Goal: Task Accomplishment & Management: Use online tool/utility

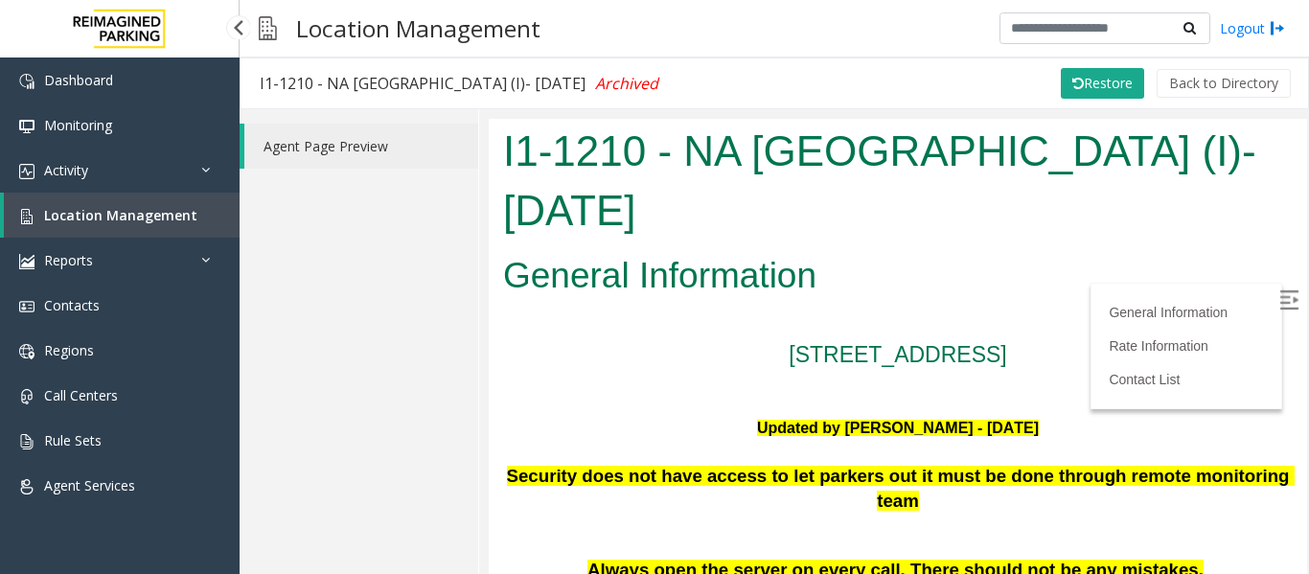
click at [202, 204] on link "Location Management" at bounding box center [122, 215] width 236 height 45
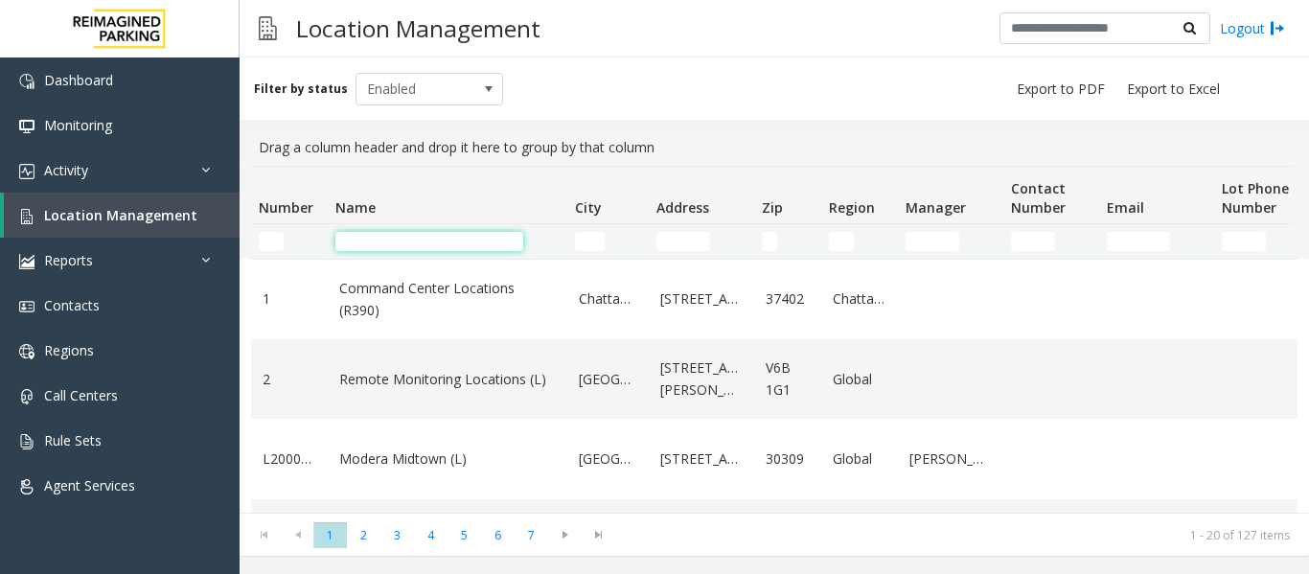
click at [391, 243] on input "Name Filter" at bounding box center [430, 241] width 188 height 19
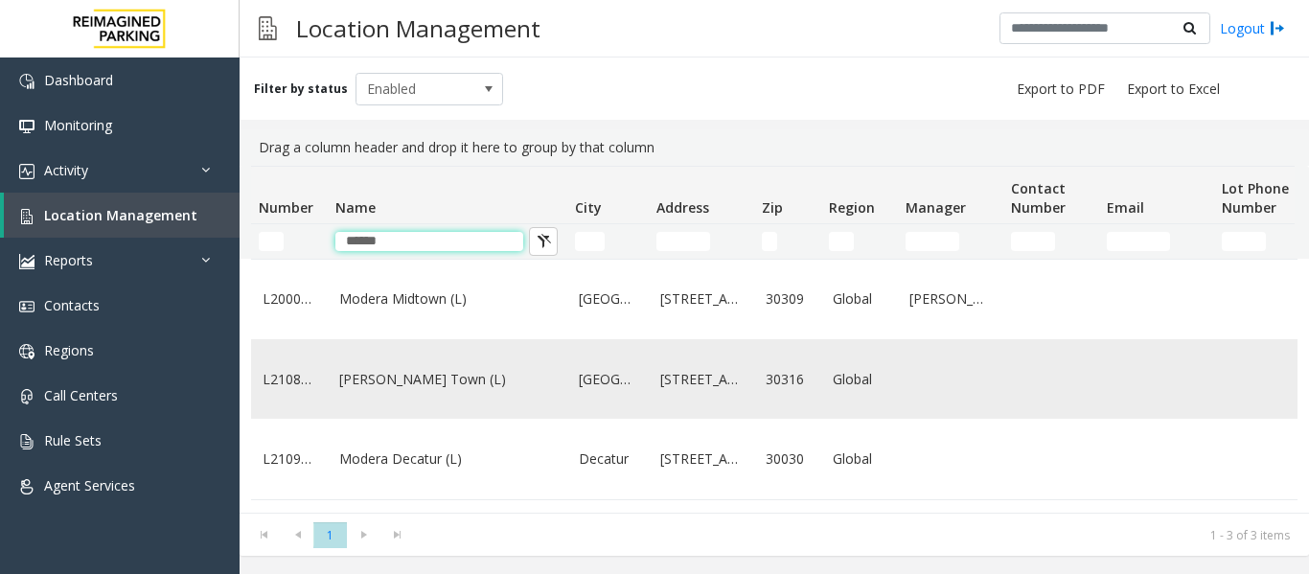
type input "******"
click at [451, 390] on link "Modera - Reynolds Town (L)" at bounding box center [447, 379] width 217 height 21
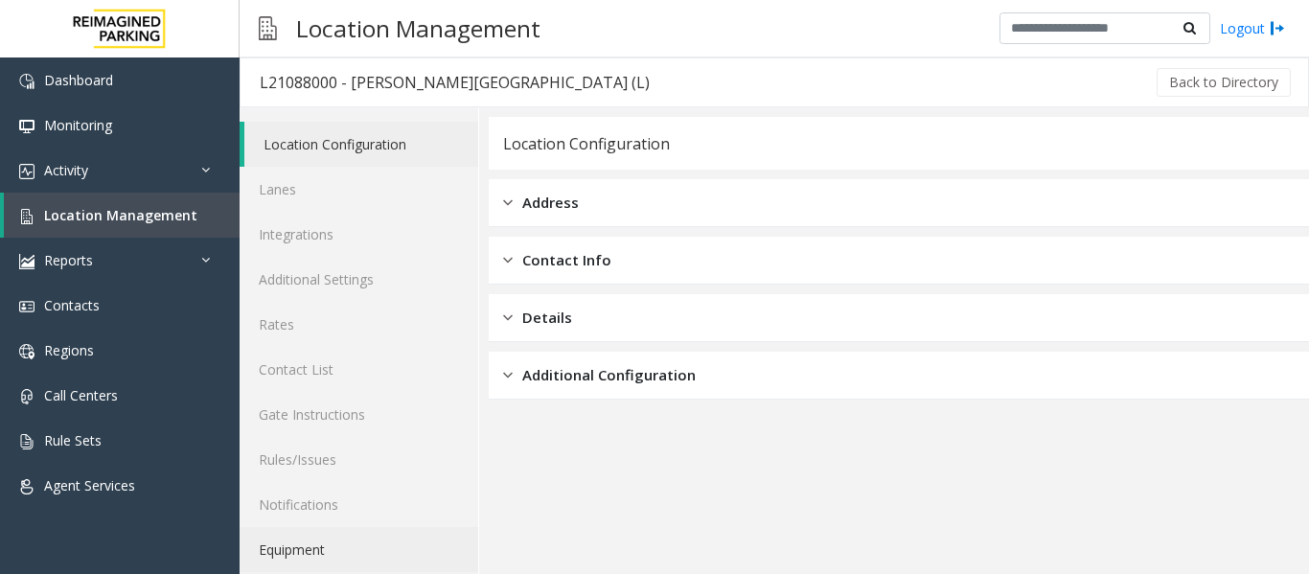
scroll to position [58, 0]
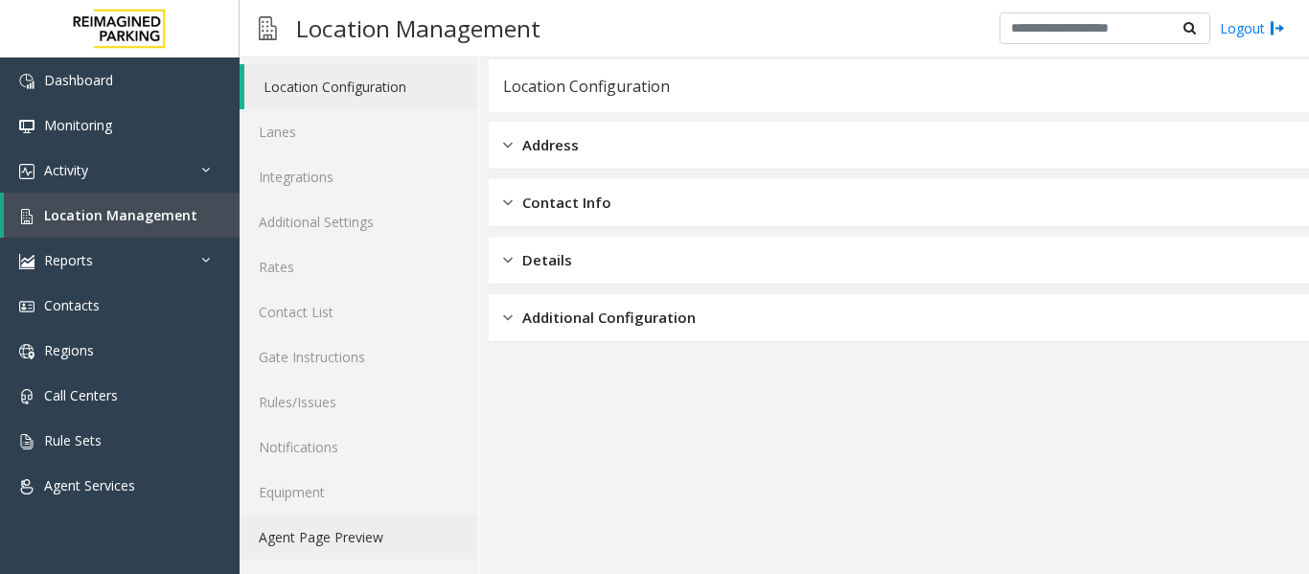
click at [376, 544] on link "Agent Page Preview" at bounding box center [359, 537] width 239 height 45
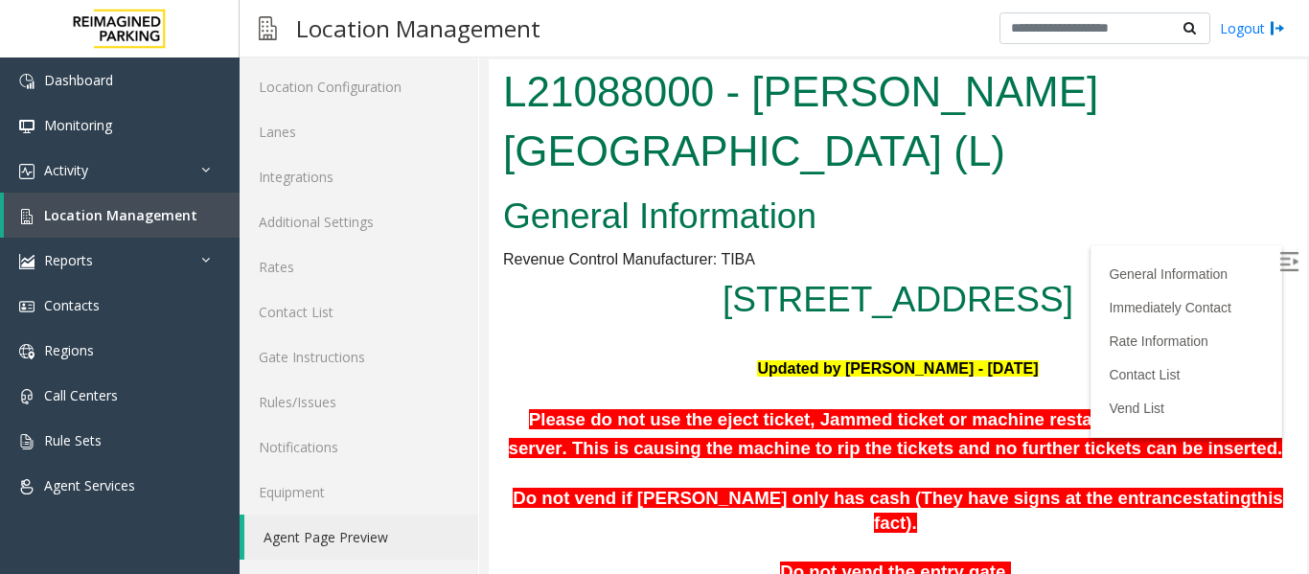
click at [1280, 254] on img at bounding box center [1289, 261] width 19 height 19
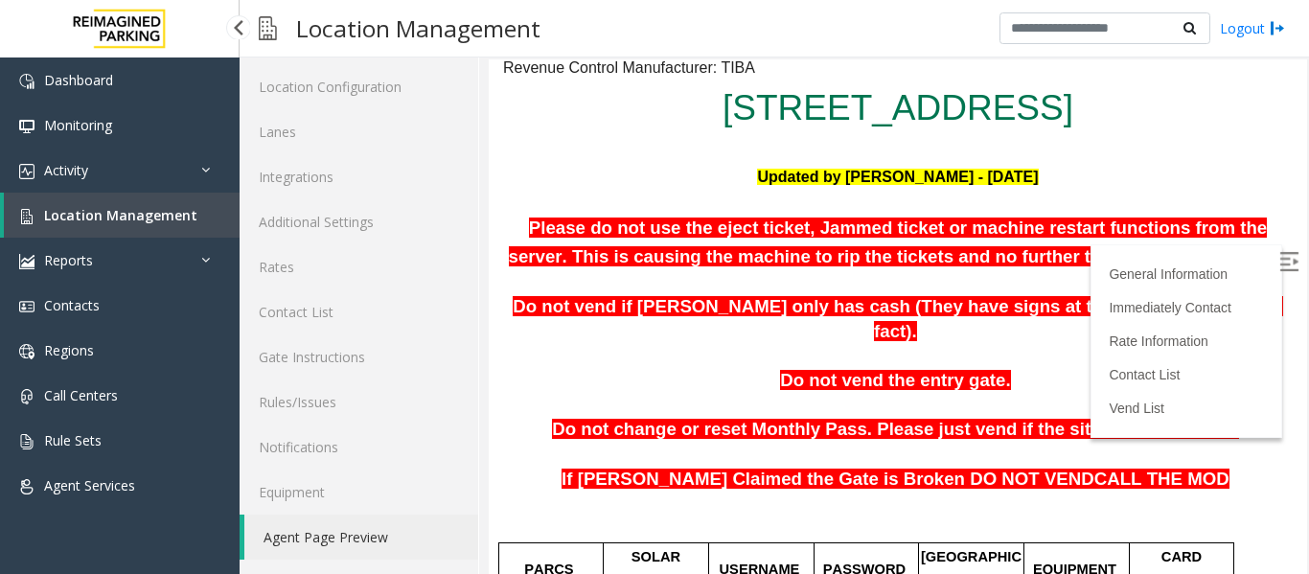
click at [83, 204] on link "Location Management" at bounding box center [122, 215] width 236 height 45
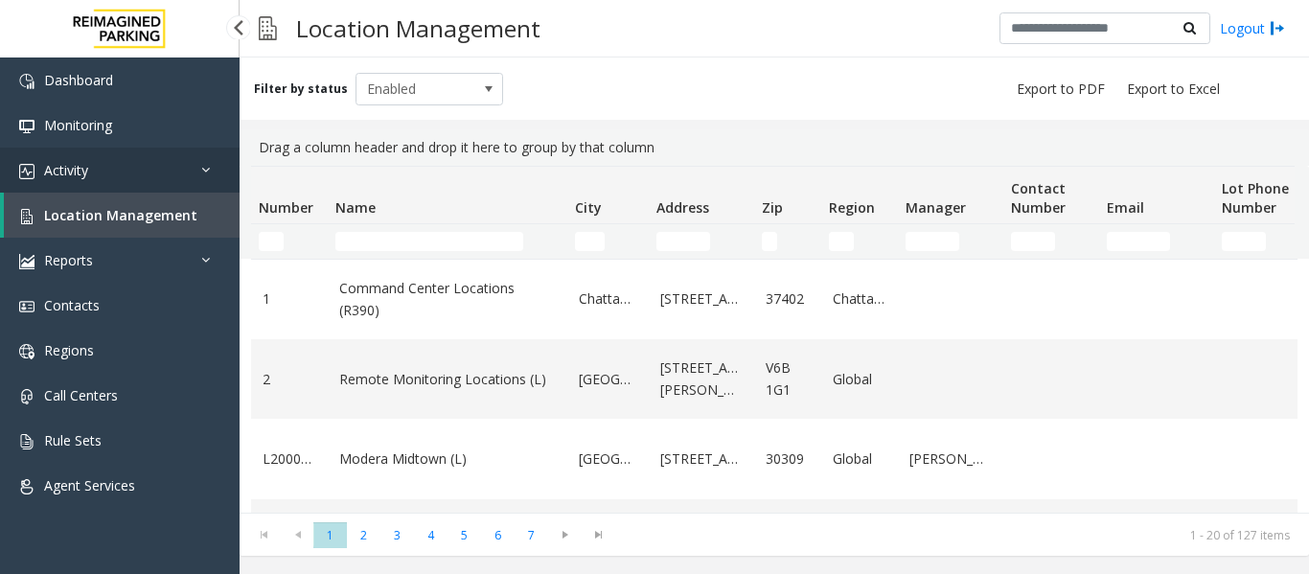
click at [177, 163] on link "Activity" at bounding box center [120, 170] width 240 height 45
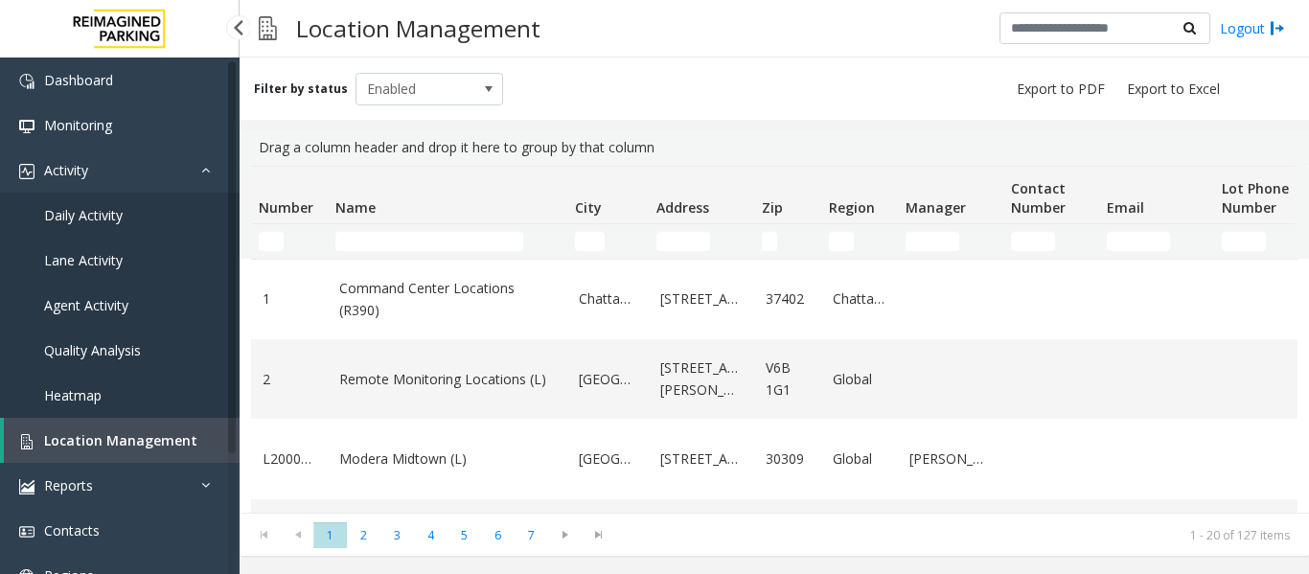
drag, startPoint x: 136, startPoint y: 295, endPoint x: 161, endPoint y: 294, distance: 24.9
click at [137, 295] on link "Agent Activity" at bounding box center [120, 305] width 240 height 45
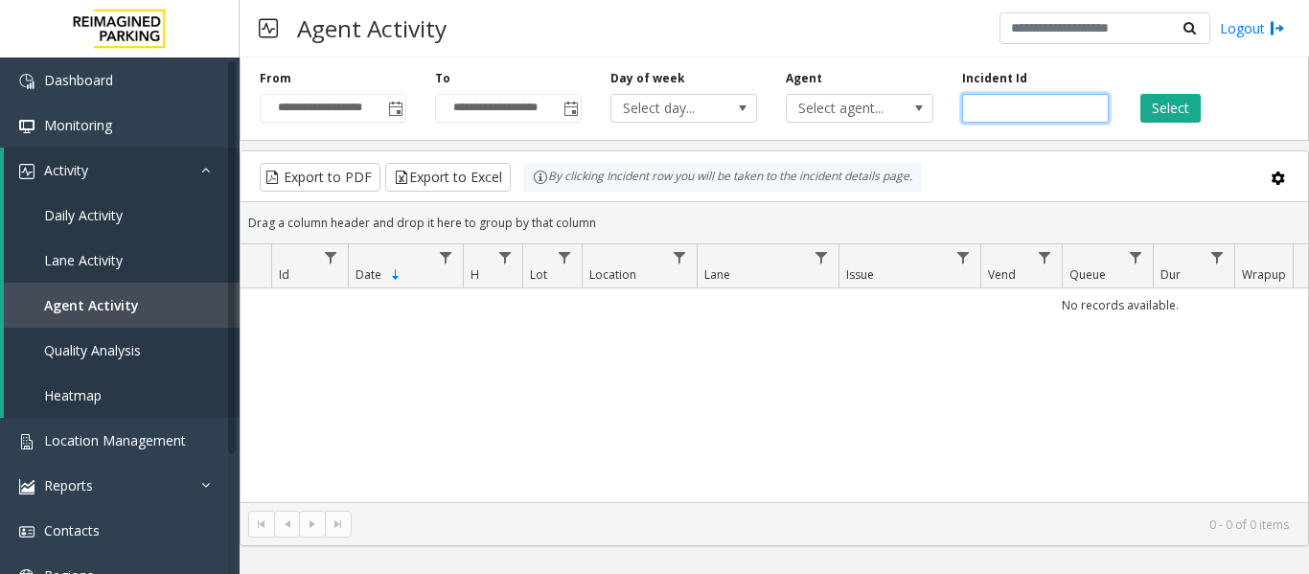
click at [1039, 110] on input "number" at bounding box center [1035, 108] width 147 height 29
paste input "*******"
type input "*******"
click at [1178, 114] on button "Select" at bounding box center [1171, 108] width 60 height 29
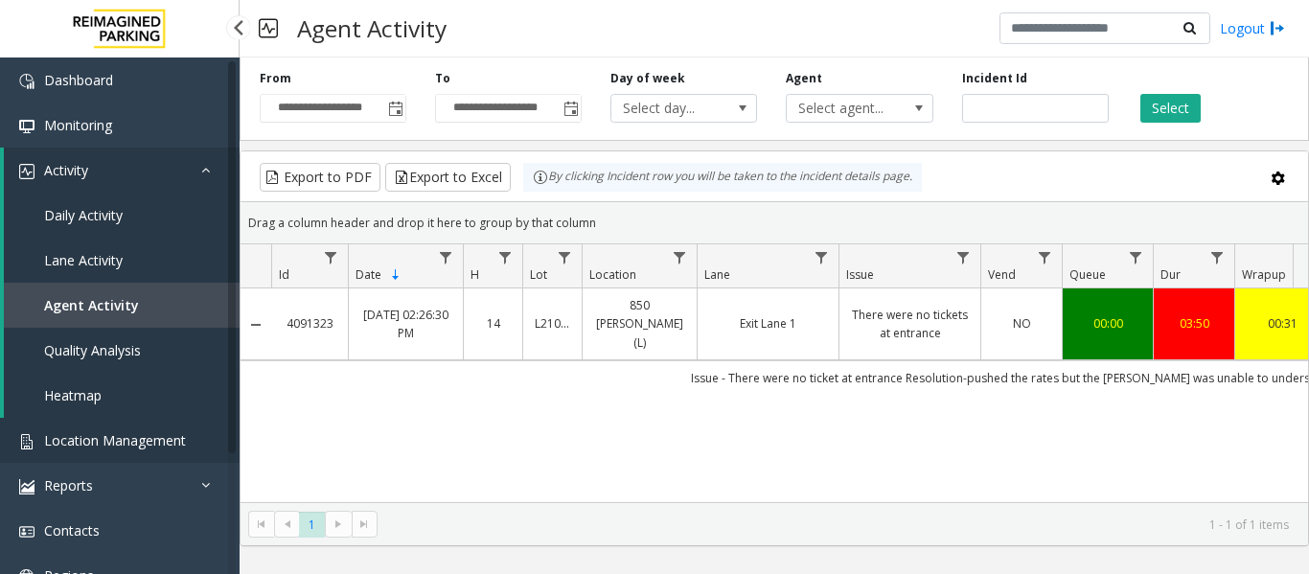
click at [89, 436] on span "Location Management" at bounding box center [115, 440] width 142 height 18
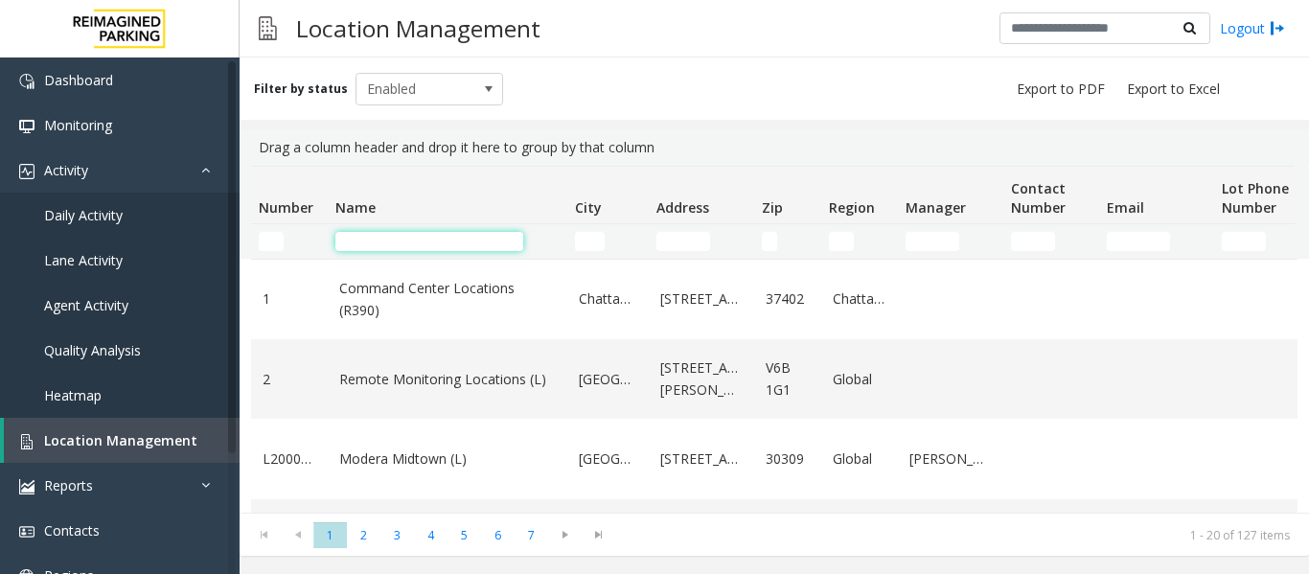
click at [397, 246] on input "Name Filter" at bounding box center [430, 241] width 188 height 19
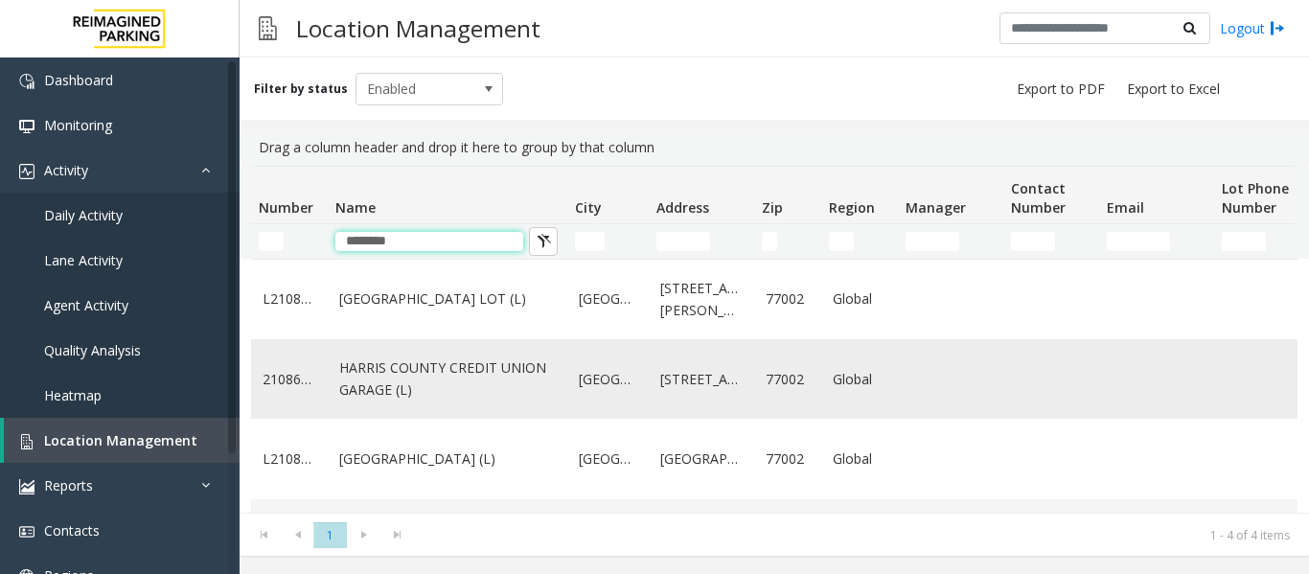
type input "********"
click at [417, 375] on link "HARRIS COUNTY CREDIT UNION GARAGE (L)" at bounding box center [447, 379] width 217 height 43
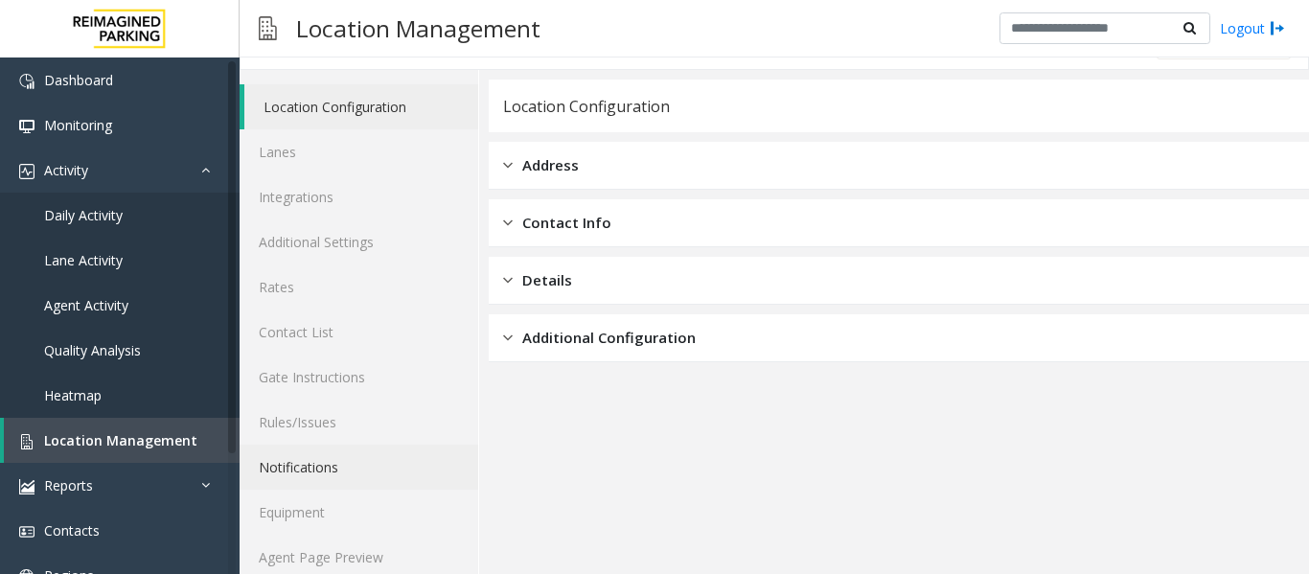
scroll to position [58, 0]
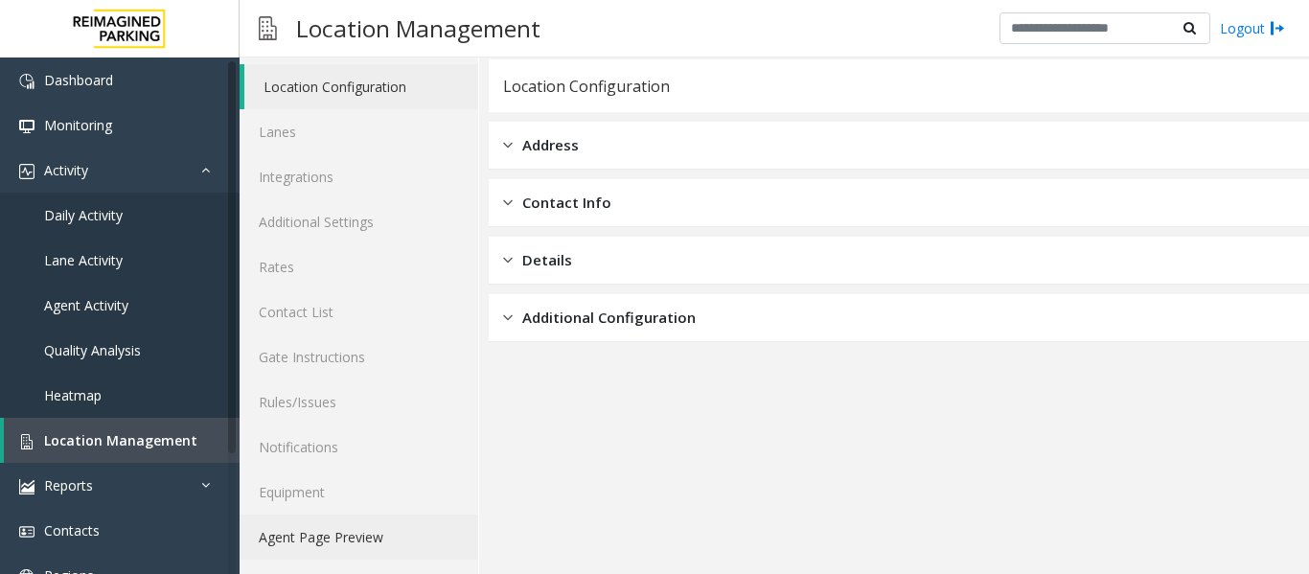
click at [330, 525] on link "Agent Page Preview" at bounding box center [359, 537] width 239 height 45
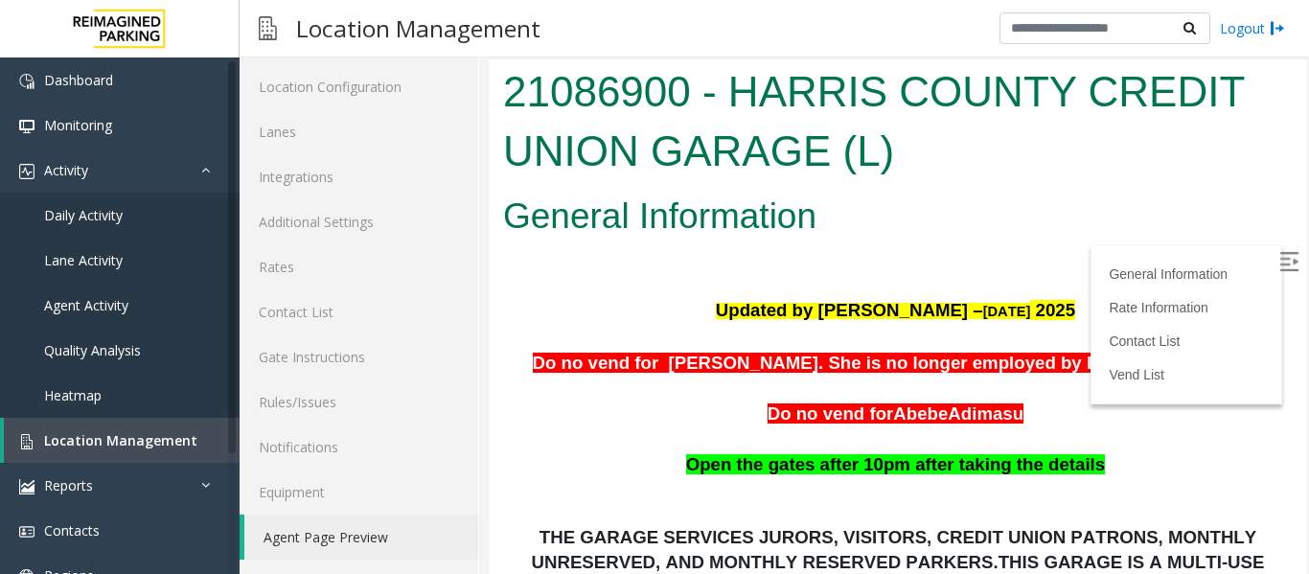
click at [1280, 266] on img at bounding box center [1289, 261] width 19 height 19
click at [137, 437] on span "Location Management" at bounding box center [120, 440] width 153 height 18
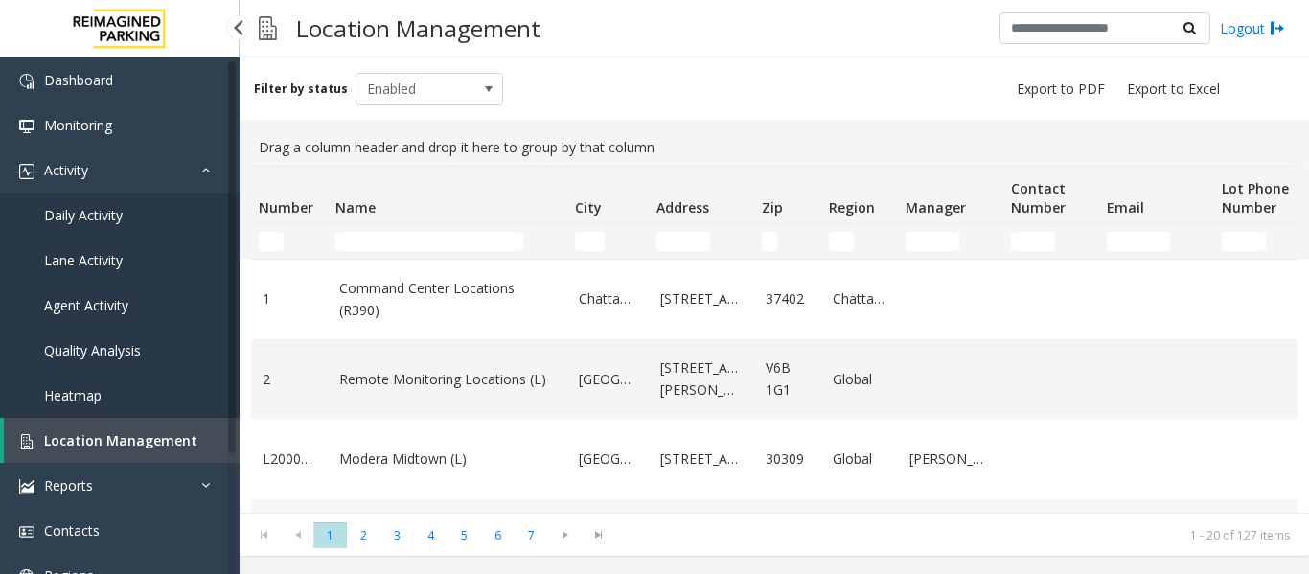
click at [129, 295] on link "Agent Activity" at bounding box center [120, 305] width 240 height 45
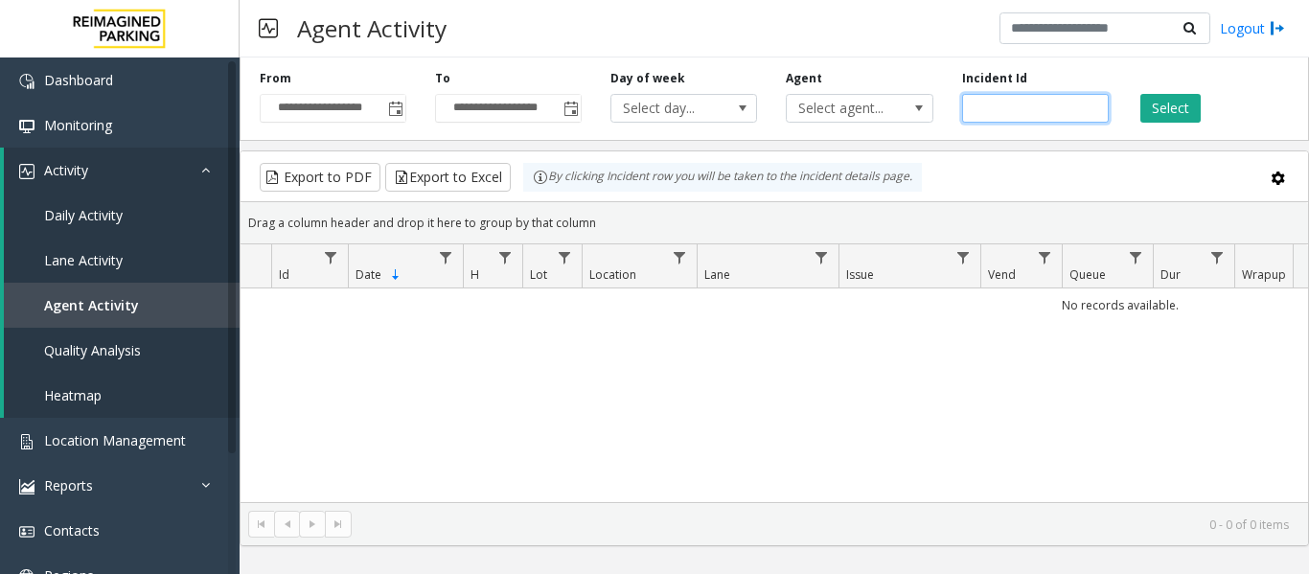
click at [1030, 109] on input "number" at bounding box center [1035, 108] width 147 height 29
paste input "*******"
click at [1153, 116] on button "Select" at bounding box center [1171, 108] width 60 height 29
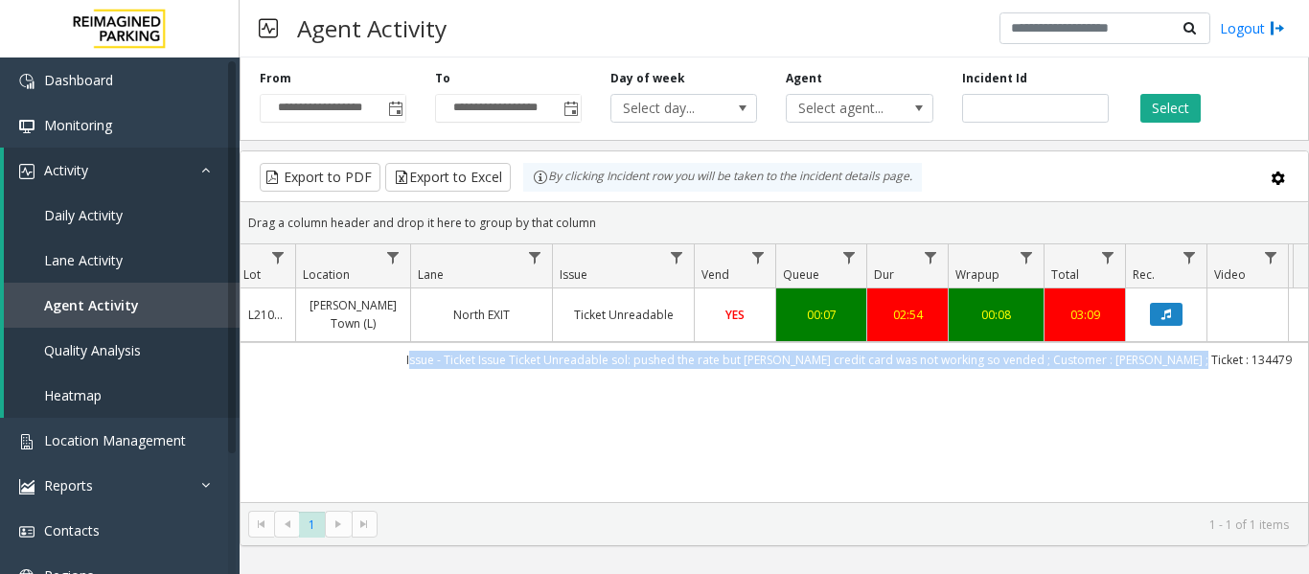
scroll to position [0, 349]
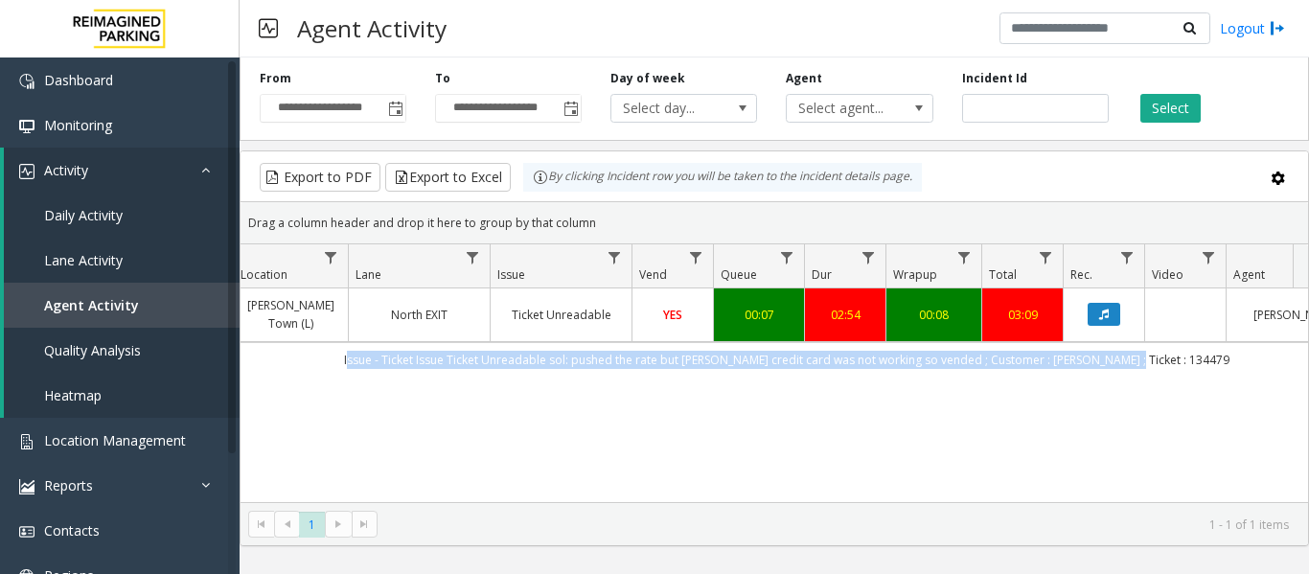
drag, startPoint x: 770, startPoint y: 380, endPoint x: 1267, endPoint y: 390, distance: 497.6
click at [1270, 377] on td "Issue - Ticket Issue Ticket Unreadable sol: pushed the rate but parker credit c…" at bounding box center [786, 359] width 1728 height 35
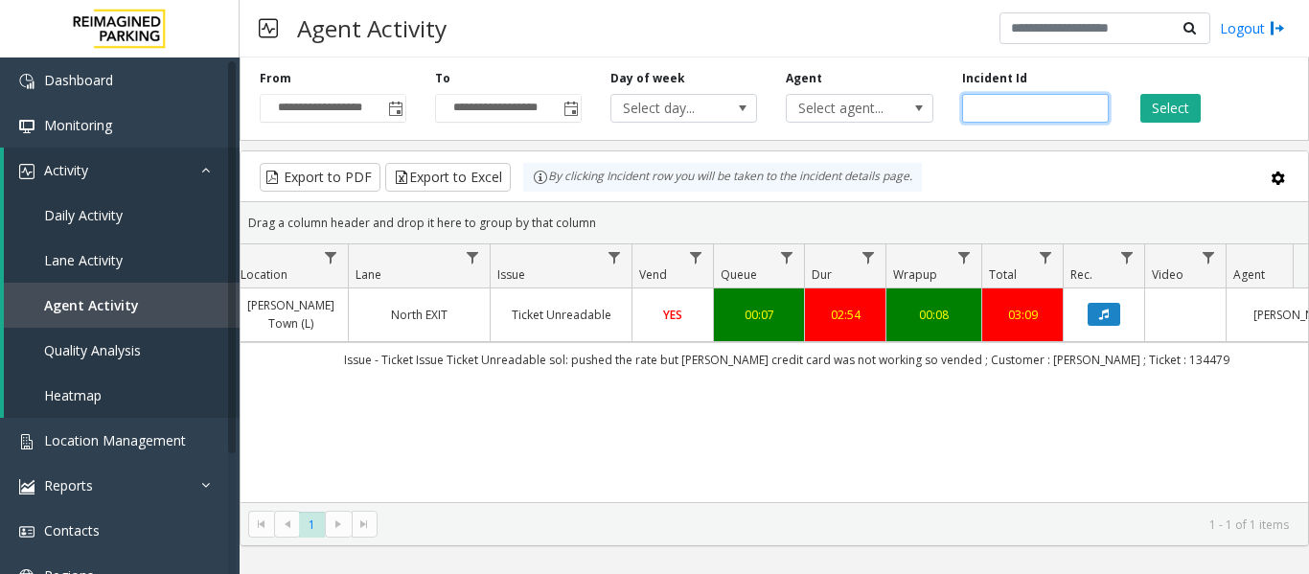
drag, startPoint x: 942, startPoint y: 109, endPoint x: 585, endPoint y: 101, distance: 357.7
click at [585, 101] on div "**********" at bounding box center [775, 95] width 1070 height 91
paste input "number"
click at [1194, 115] on button "Select" at bounding box center [1171, 108] width 60 height 29
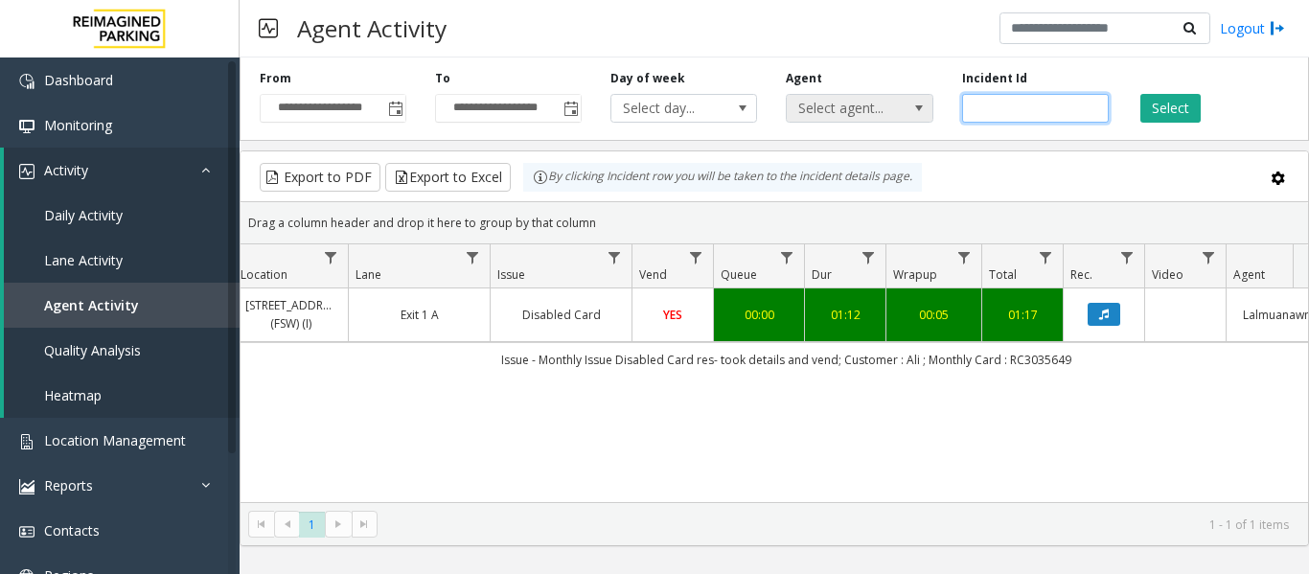
drag, startPoint x: 1042, startPoint y: 110, endPoint x: 895, endPoint y: 112, distance: 146.7
click at [895, 112] on div "**********" at bounding box center [775, 95] width 1070 height 91
paste input "number"
type input "*******"
click at [1193, 117] on button "Select" at bounding box center [1171, 108] width 60 height 29
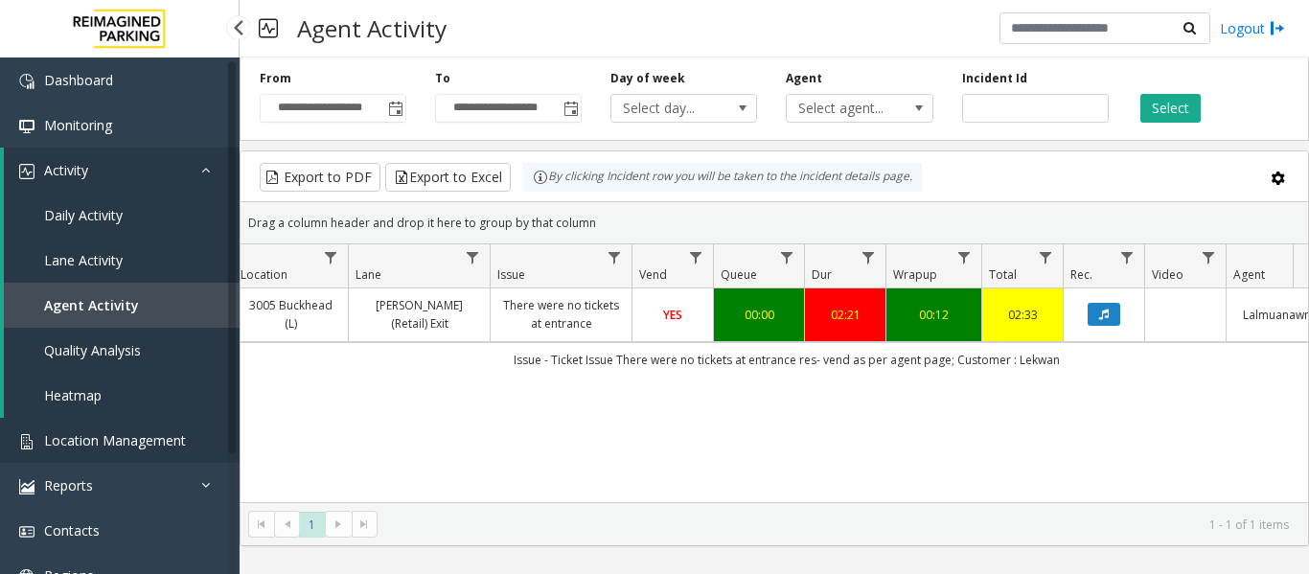
click at [70, 438] on span "Location Management" at bounding box center [115, 440] width 142 height 18
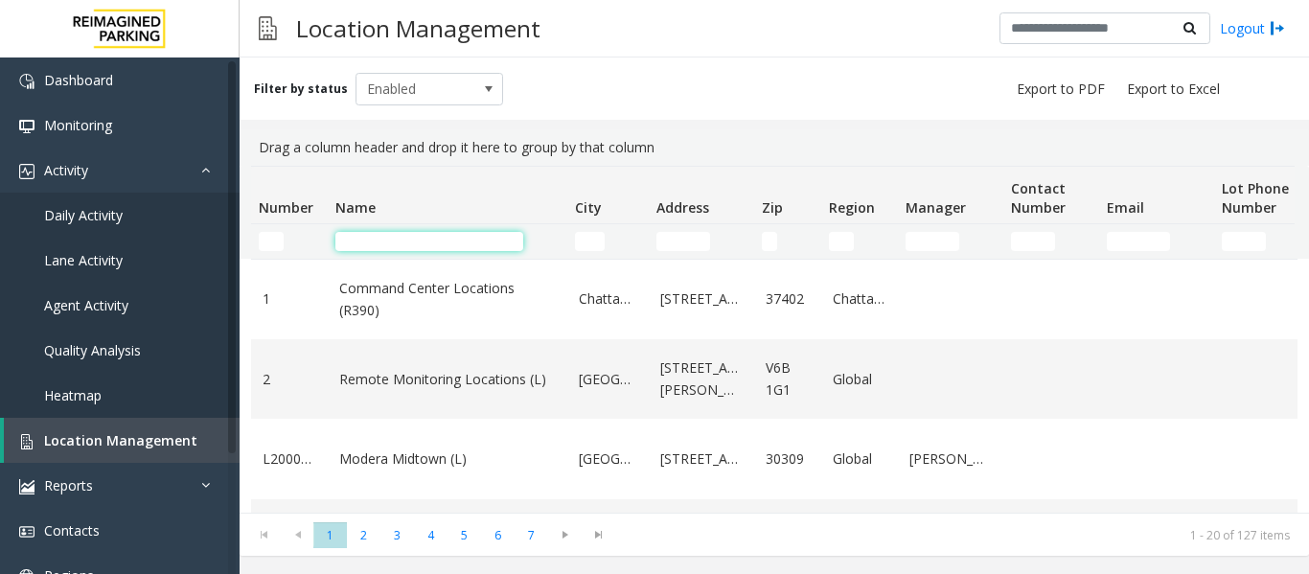
click at [394, 243] on input "Name Filter" at bounding box center [430, 241] width 188 height 19
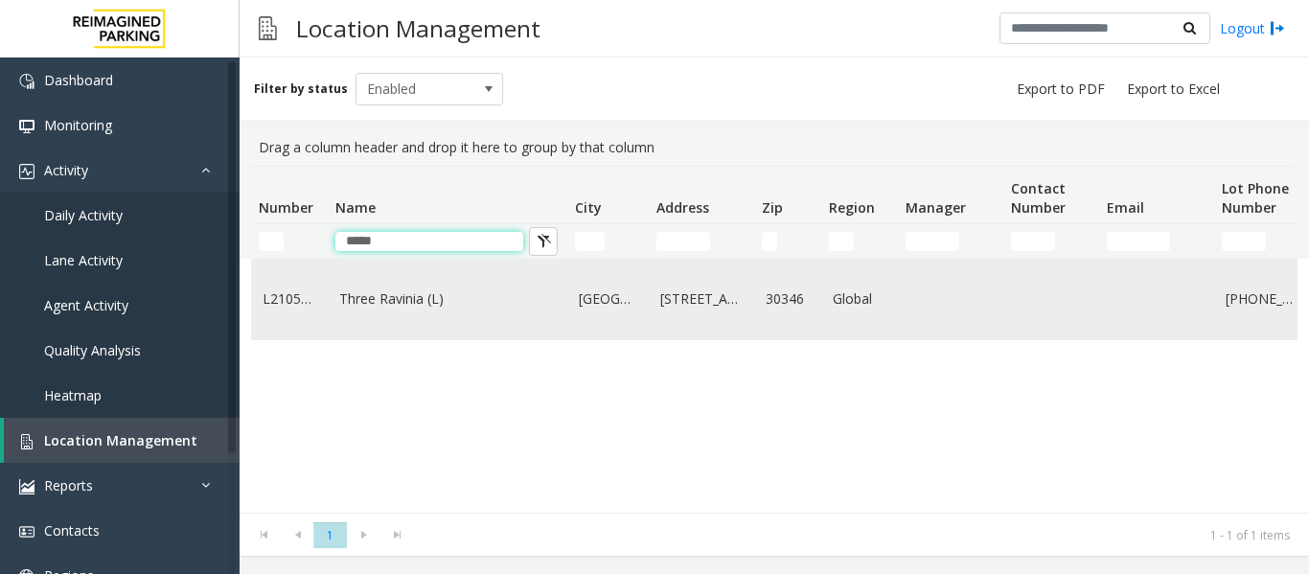
type input "*****"
click at [417, 290] on link "Three Ravinia (L)" at bounding box center [447, 299] width 217 height 21
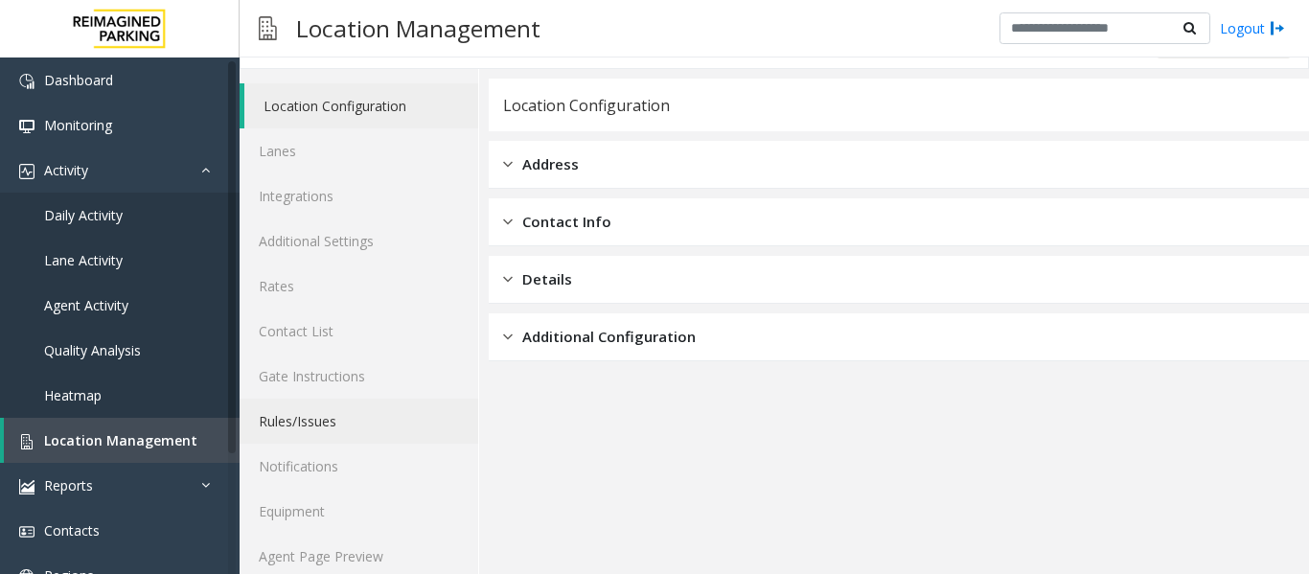
scroll to position [58, 0]
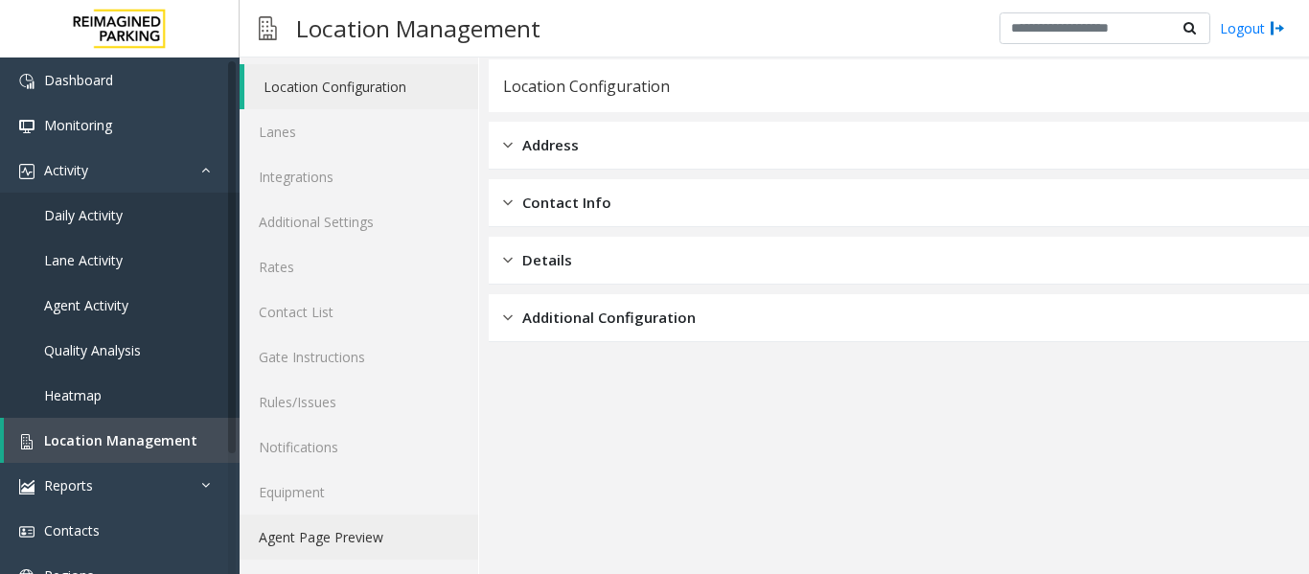
click at [363, 545] on link "Agent Page Preview" at bounding box center [359, 537] width 239 height 45
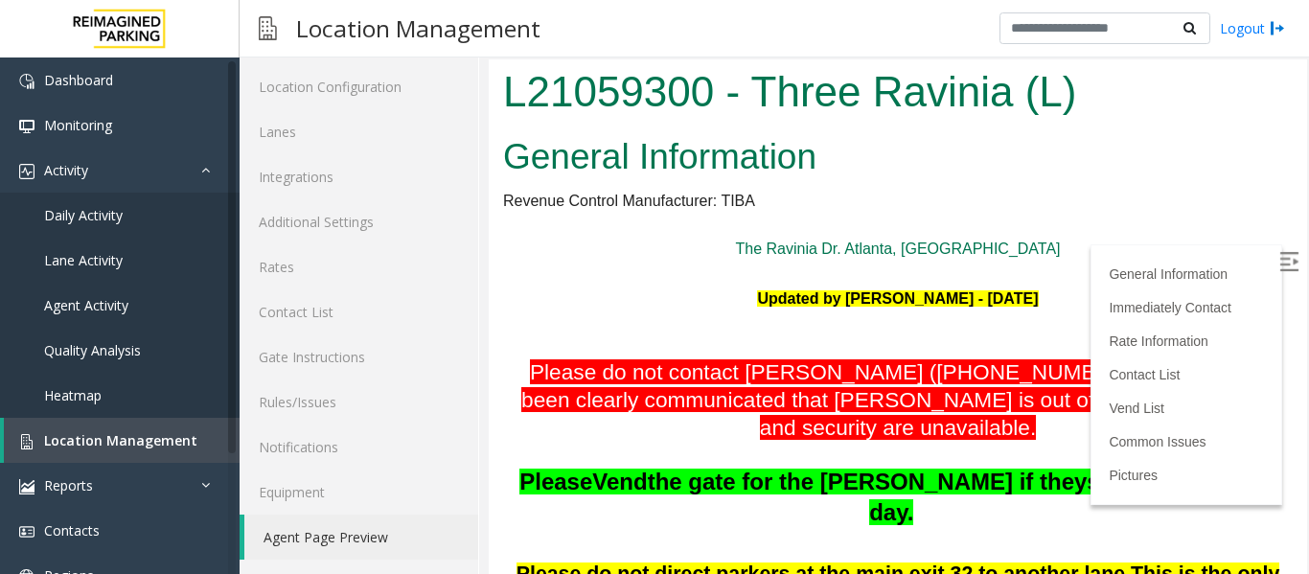
click at [1280, 260] on img at bounding box center [1289, 261] width 19 height 19
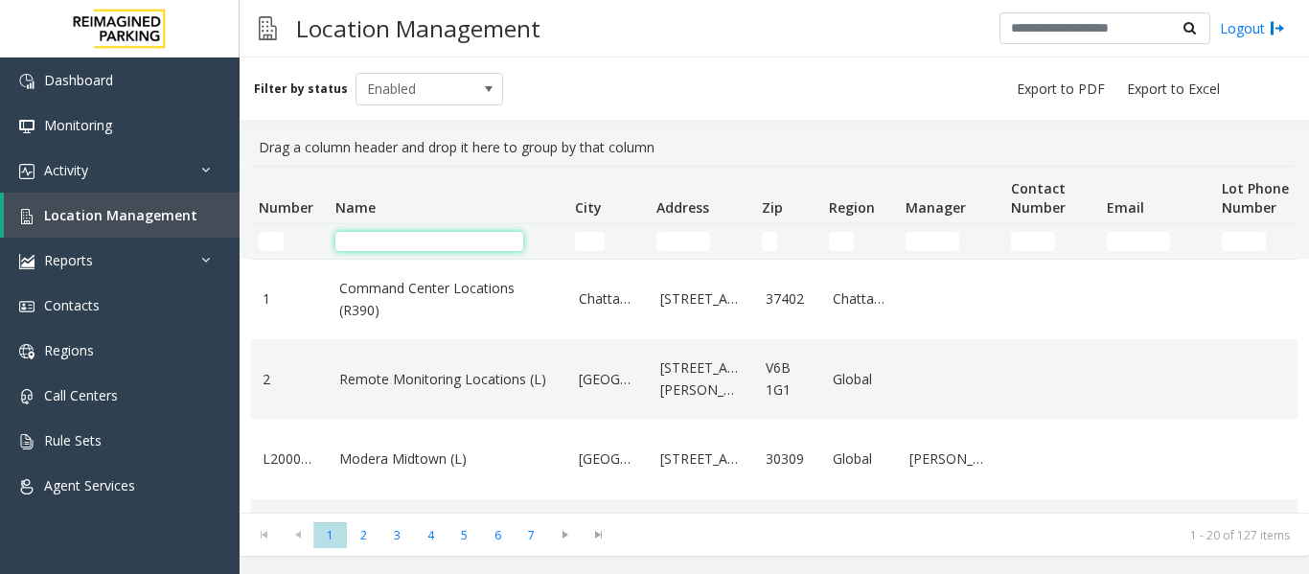
click at [388, 237] on input "Name Filter" at bounding box center [430, 241] width 188 height 19
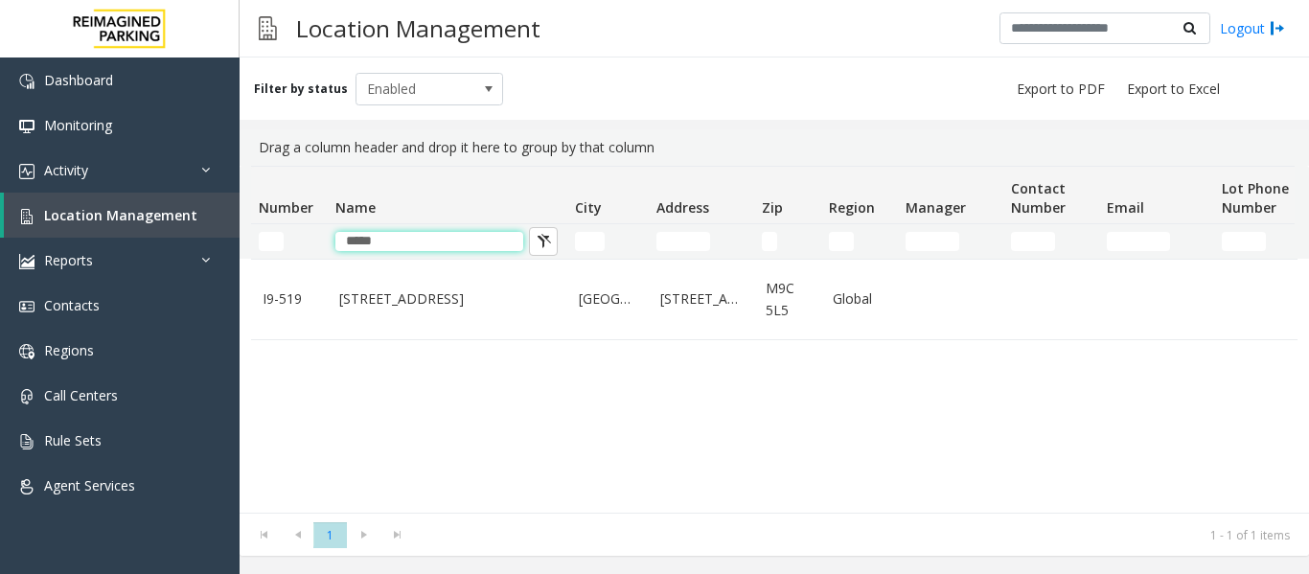
type input "*****"
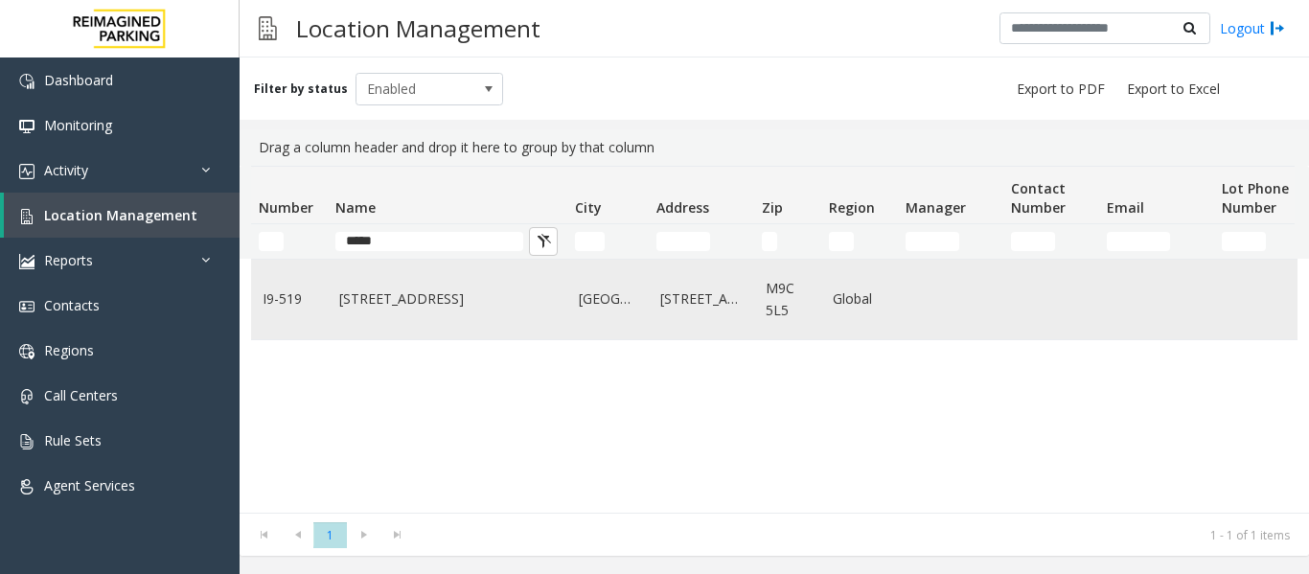
click at [379, 289] on link "[STREET_ADDRESS]" at bounding box center [447, 299] width 217 height 21
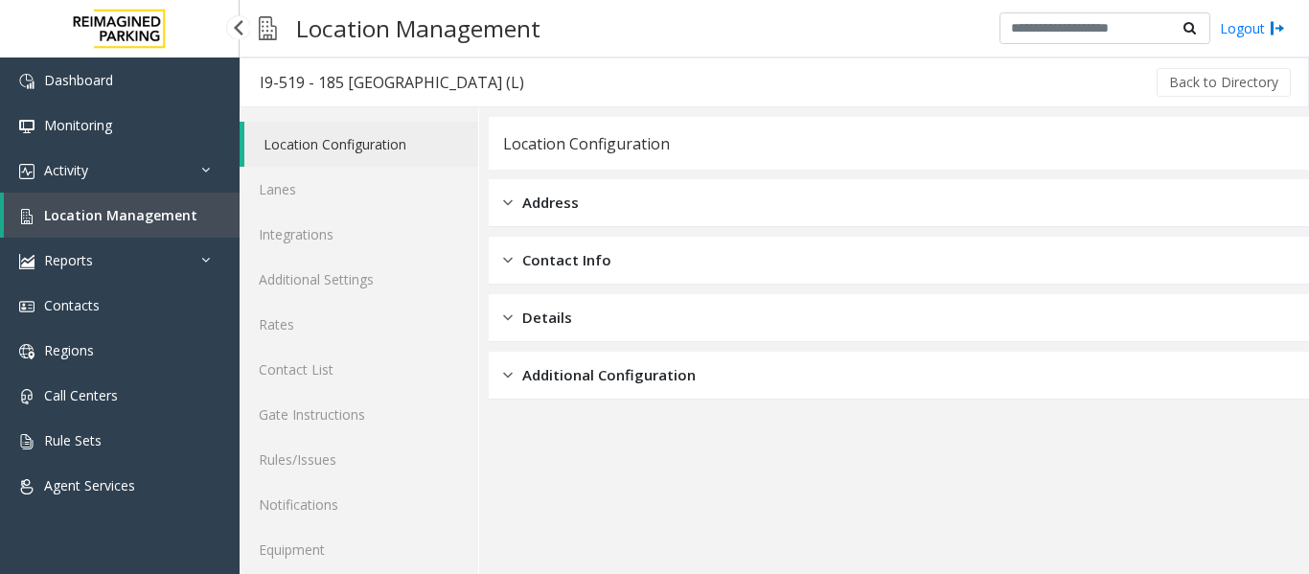
click at [104, 218] on span "Location Management" at bounding box center [120, 215] width 153 height 18
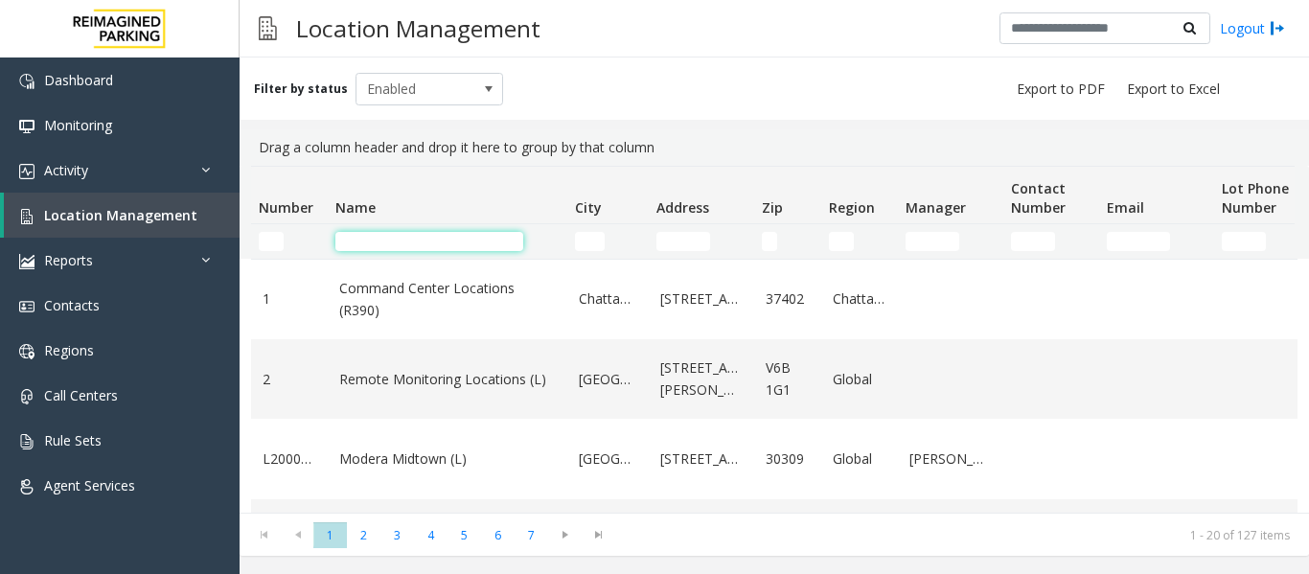
click at [367, 245] on input "Name Filter" at bounding box center [430, 241] width 188 height 19
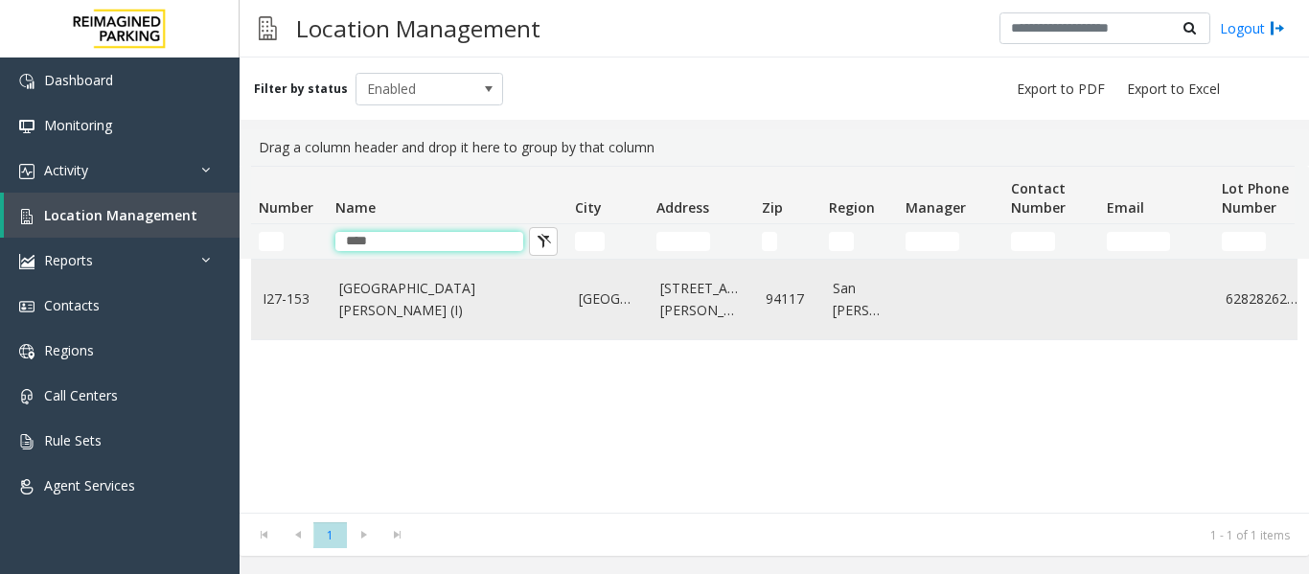
type input "****"
click at [400, 283] on td "[GEOGRAPHIC_DATA][PERSON_NAME] (I)" at bounding box center [448, 300] width 240 height 80
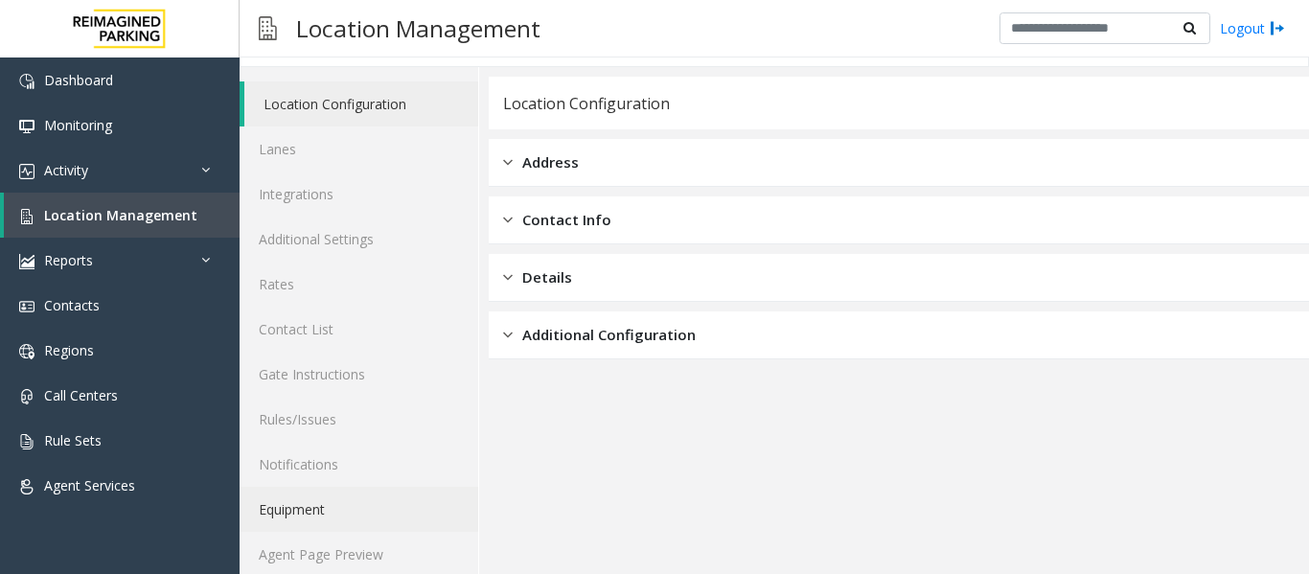
scroll to position [58, 0]
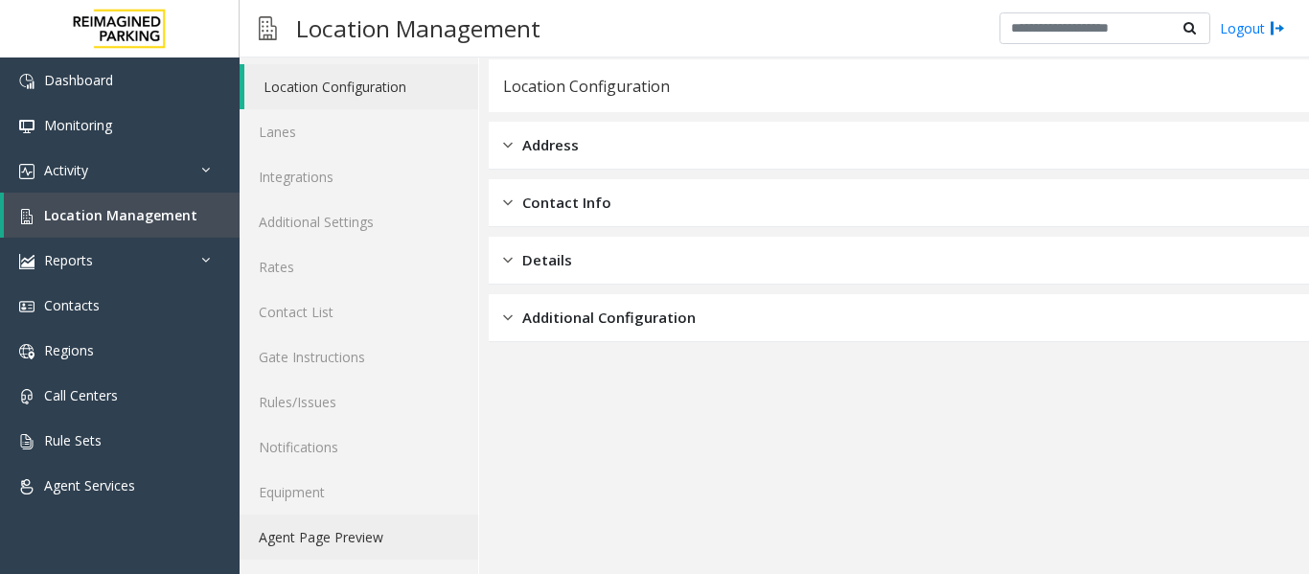
click at [375, 532] on link "Agent Page Preview" at bounding box center [359, 537] width 239 height 45
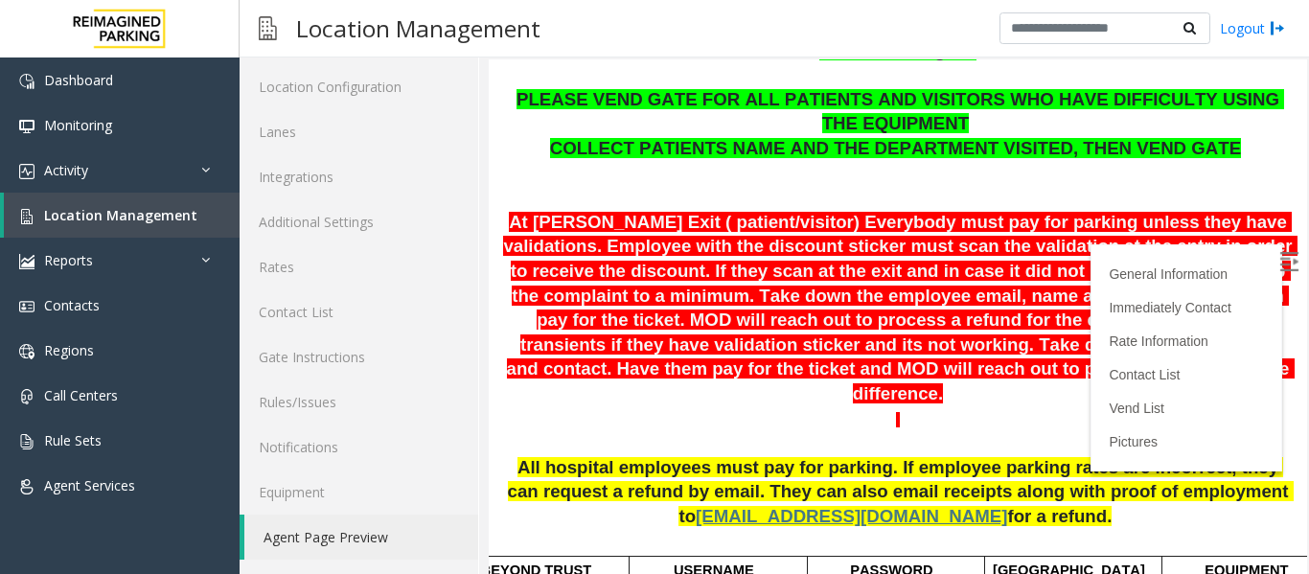
scroll to position [575, 0]
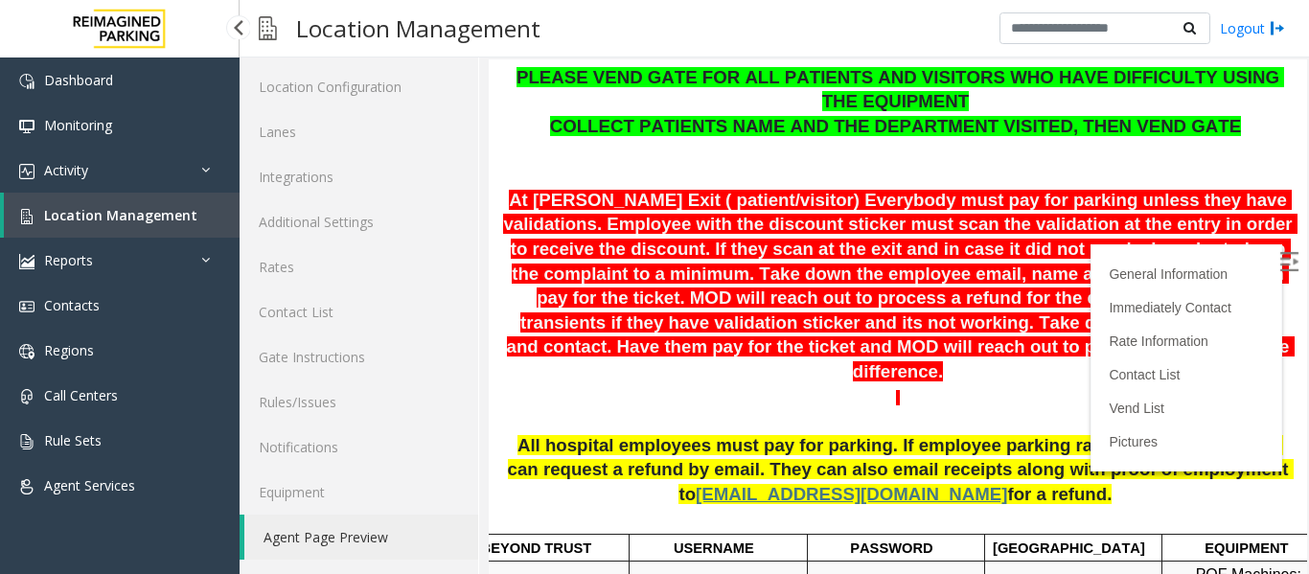
click at [196, 217] on link "Location Management" at bounding box center [122, 215] width 236 height 45
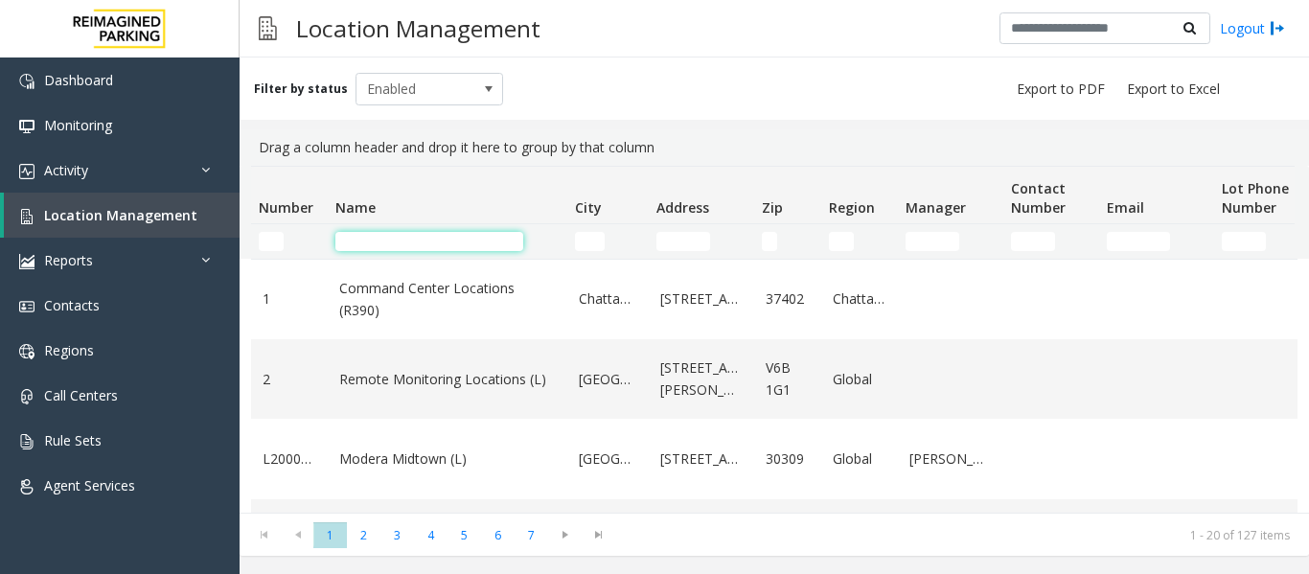
click at [381, 247] on input "Name Filter" at bounding box center [430, 241] width 188 height 19
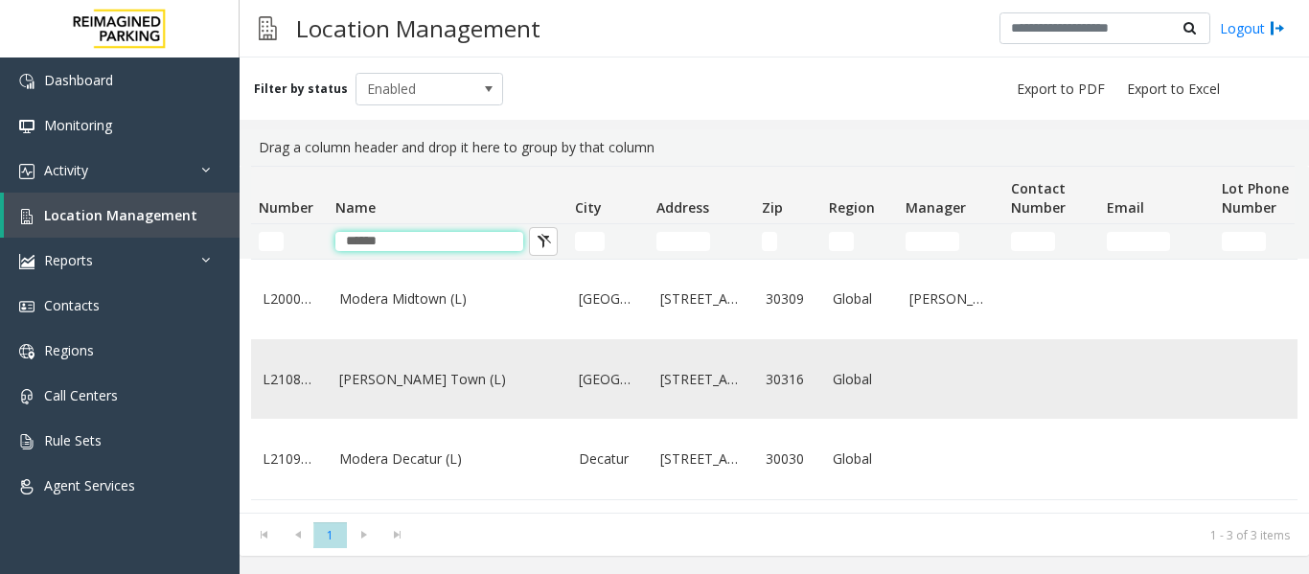
type input "******"
click at [473, 390] on link "[PERSON_NAME] Town (L)" at bounding box center [447, 379] width 217 height 21
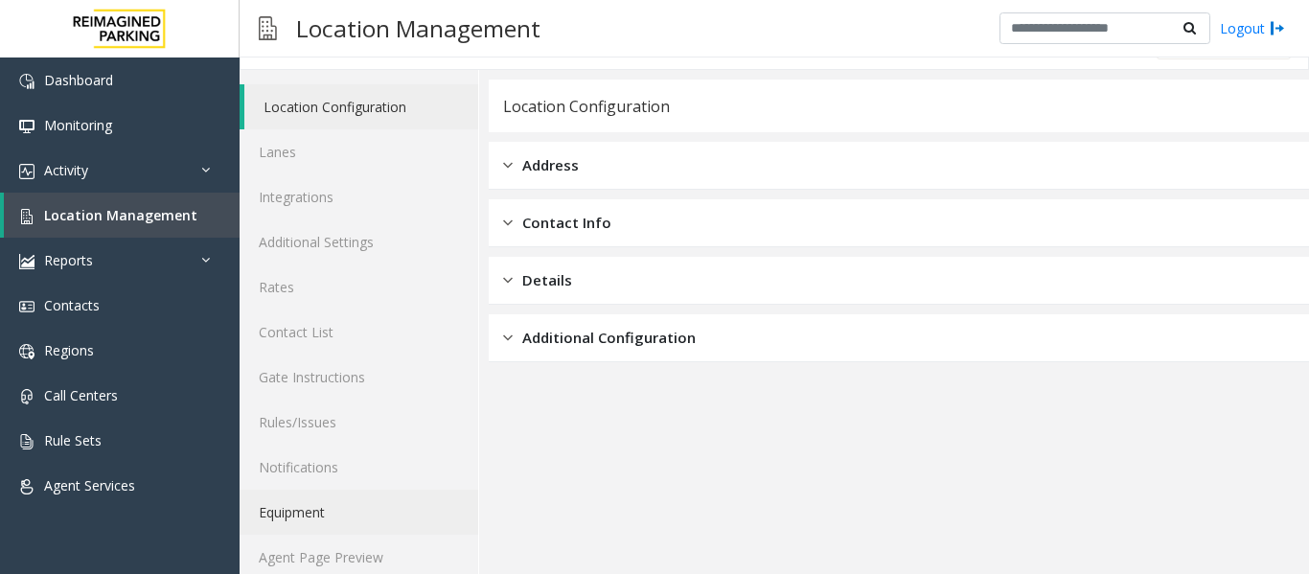
scroll to position [58, 0]
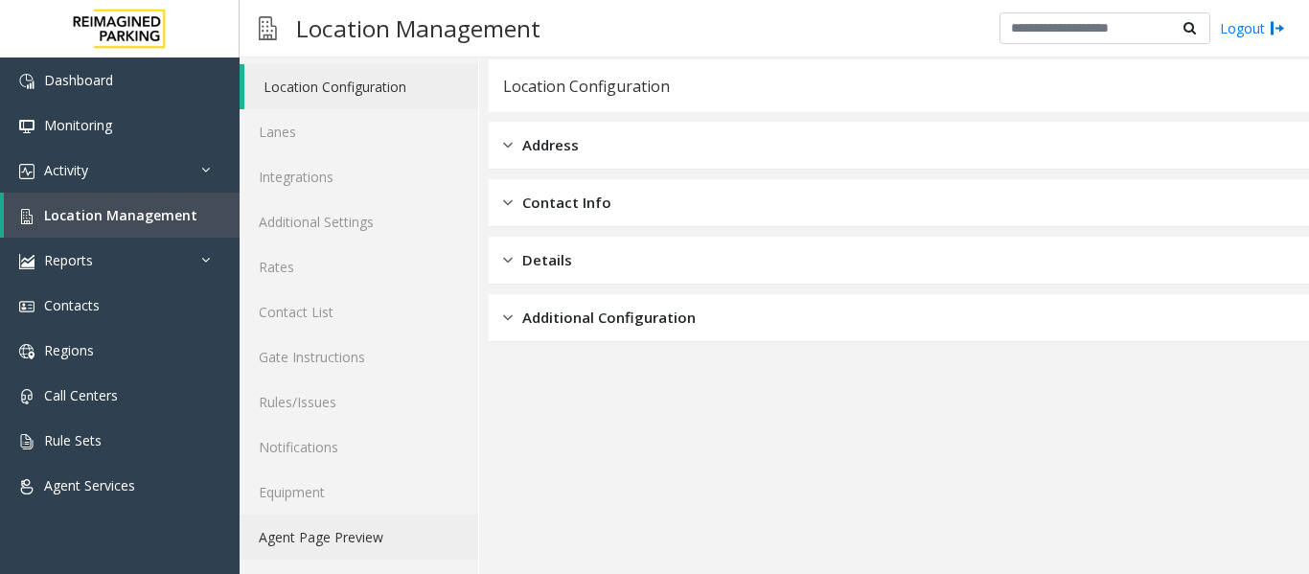
click at [374, 534] on link "Agent Page Preview" at bounding box center [359, 537] width 239 height 45
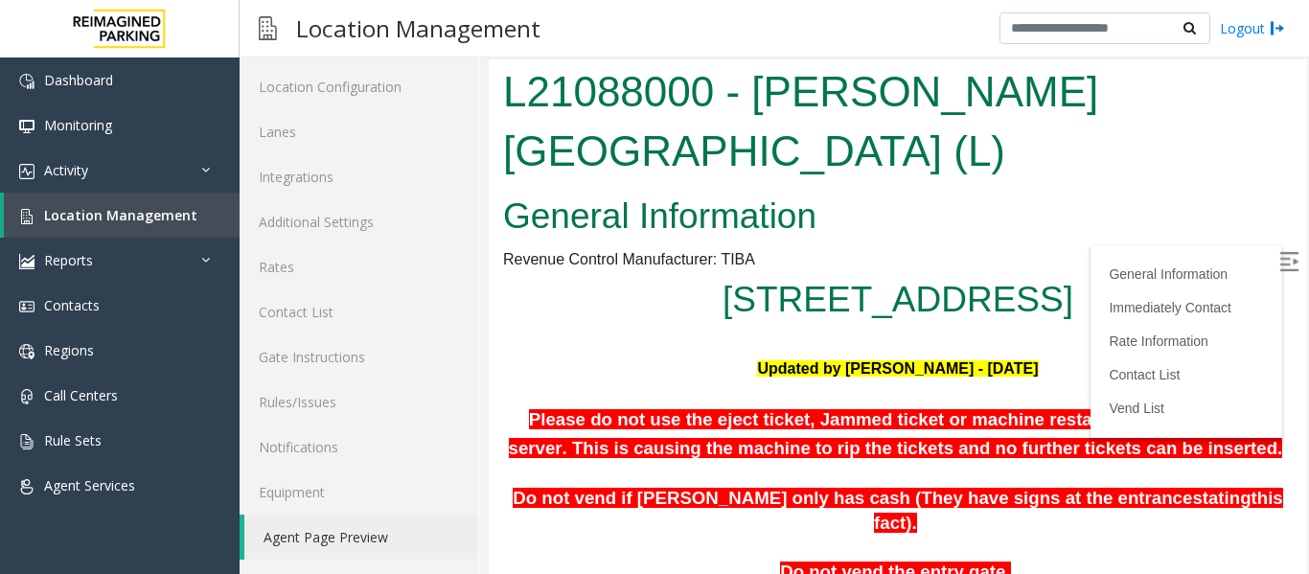
click at [1277, 264] on label at bounding box center [1291, 264] width 29 height 29
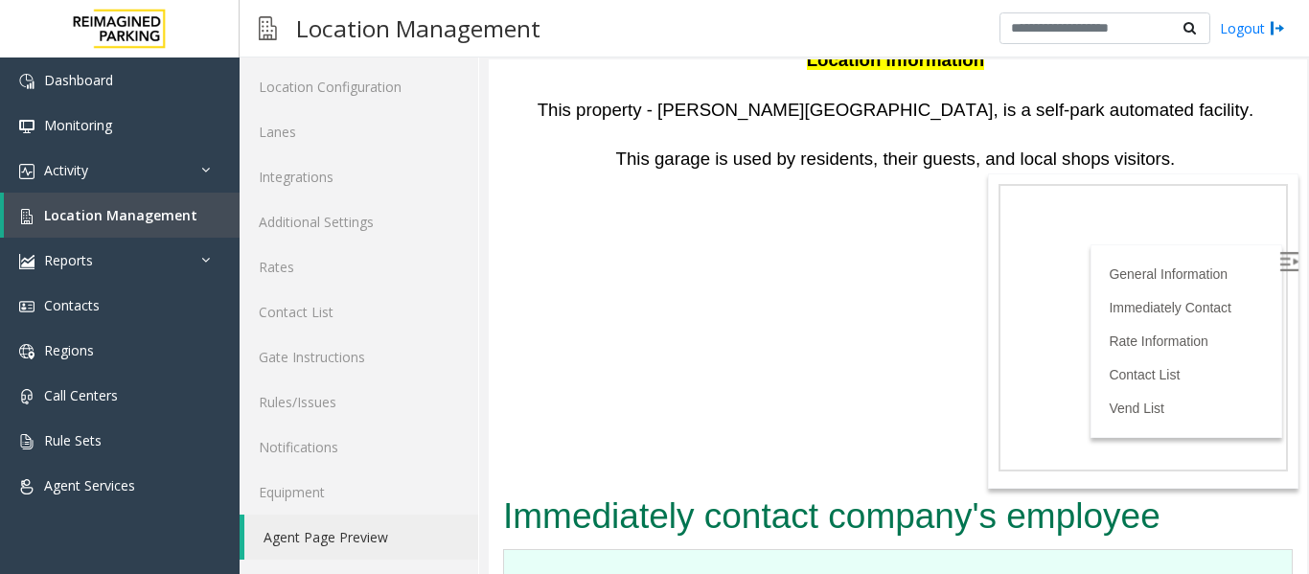
scroll to position [1917, 0]
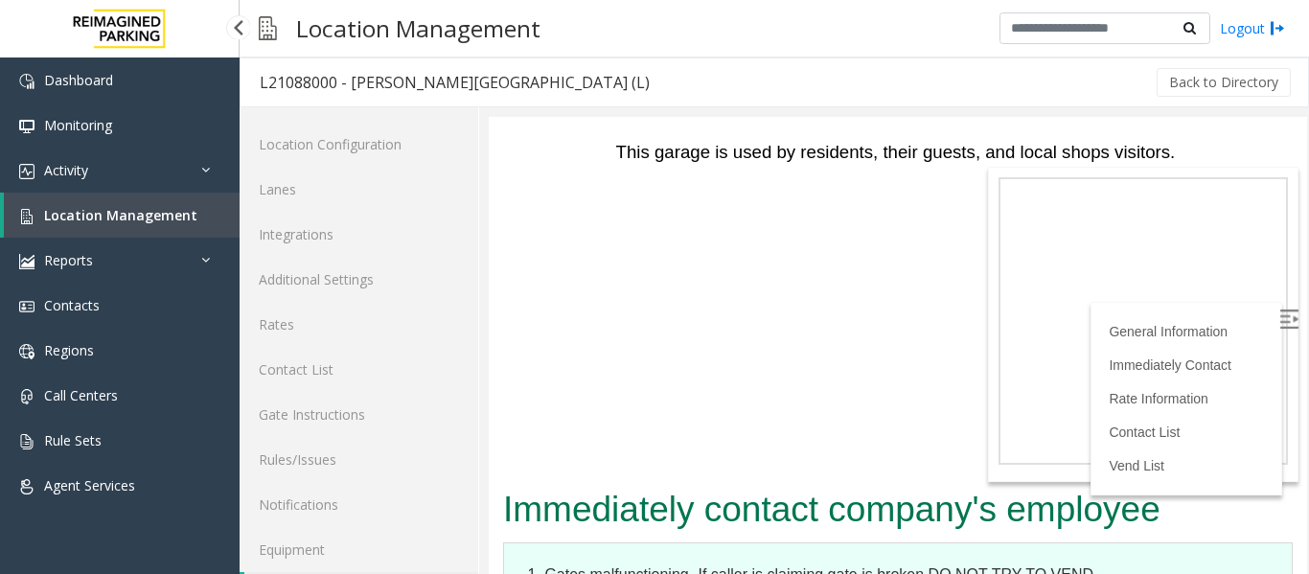
scroll to position [58, 0]
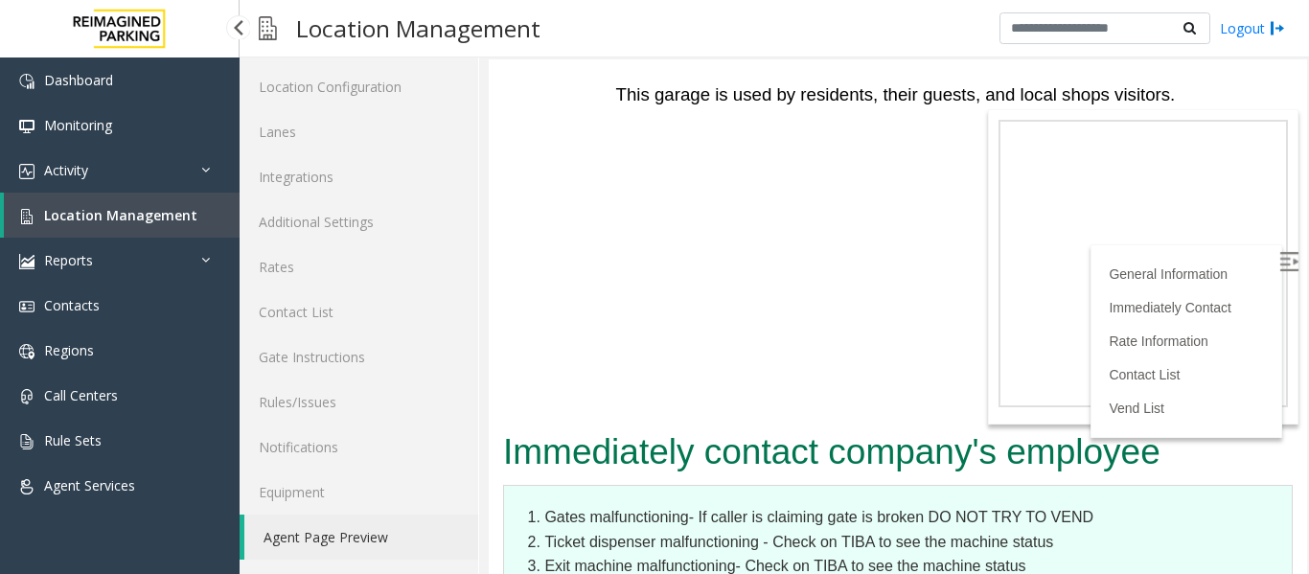
drag, startPoint x: 0, startPoint y: 0, endPoint x: 70, endPoint y: 218, distance: 228.6
click at [70, 218] on span "Location Management" at bounding box center [120, 215] width 153 height 18
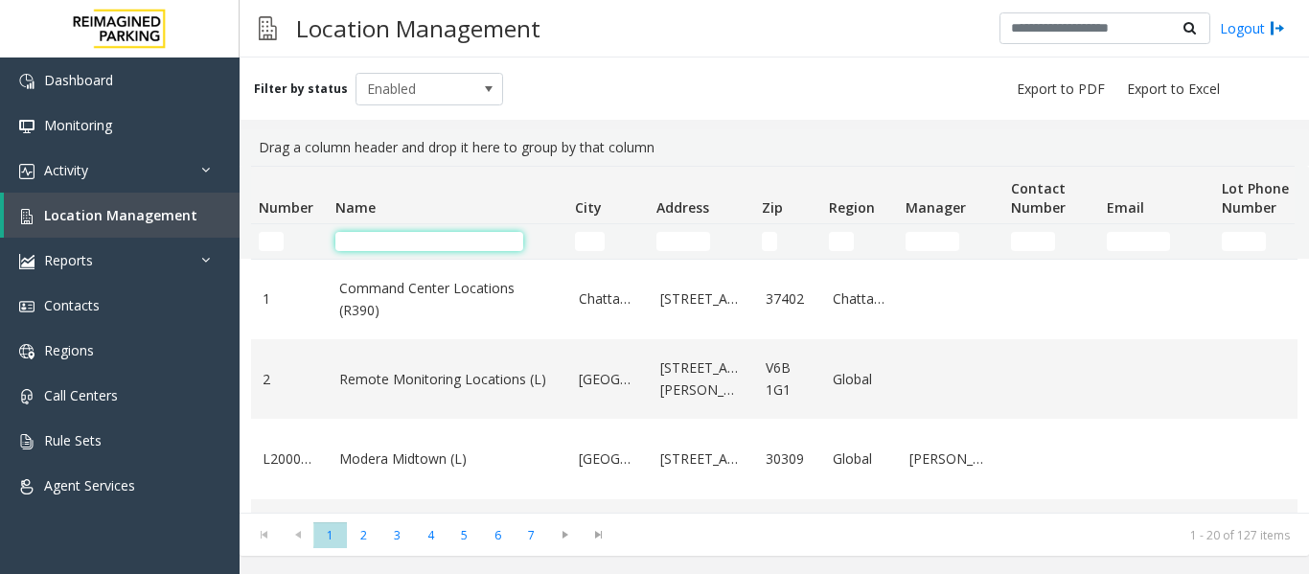
click at [440, 244] on input "Name Filter" at bounding box center [430, 241] width 188 height 19
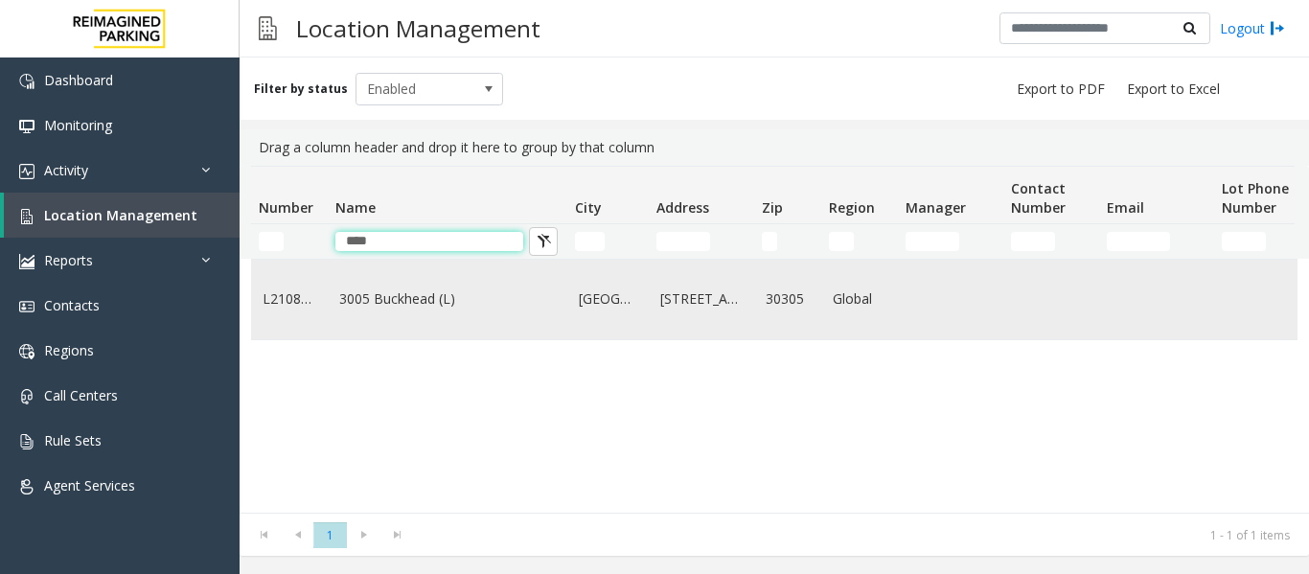
type input "****"
click at [533, 326] on td "3005 Buckhead (L)" at bounding box center [448, 300] width 240 height 80
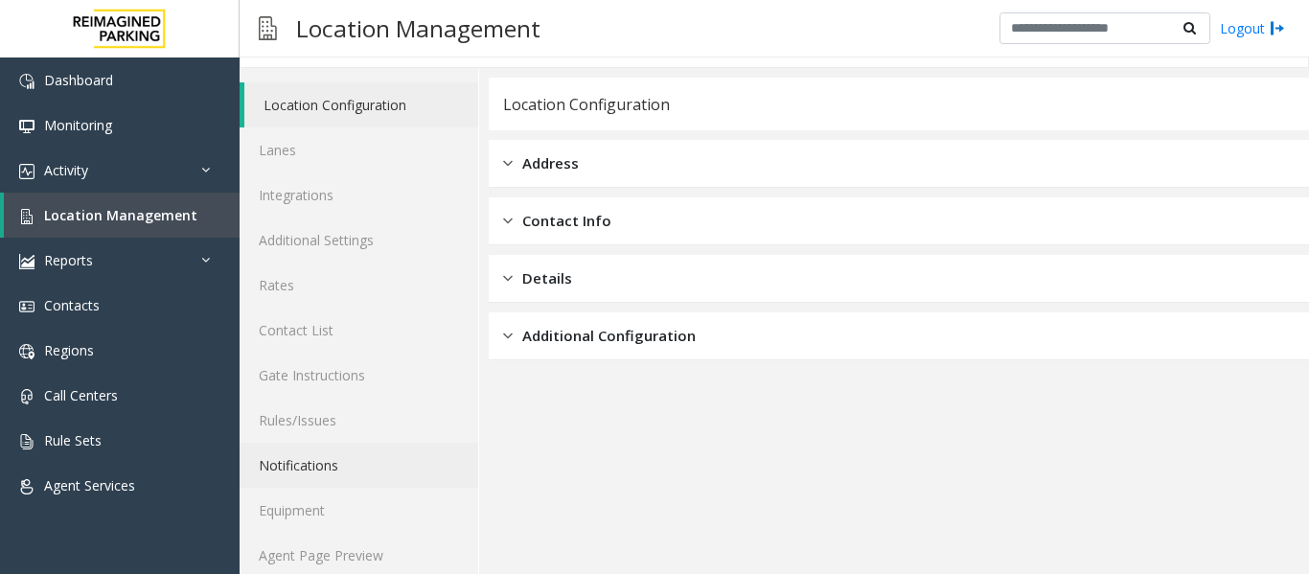
scroll to position [58, 0]
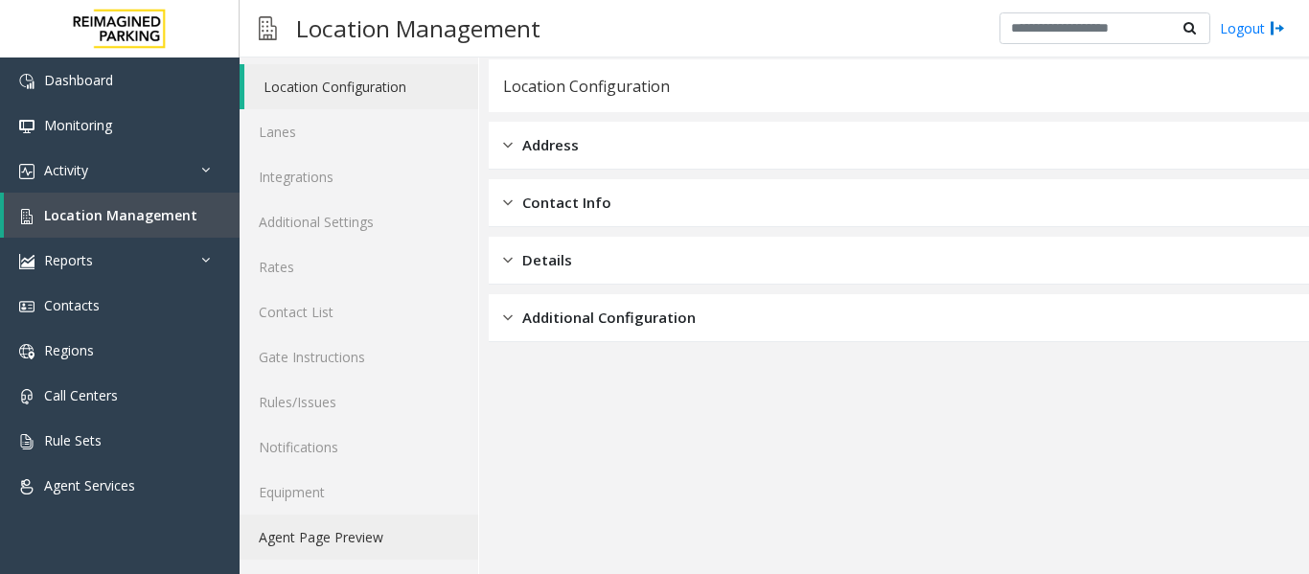
click at [371, 525] on link "Agent Page Preview" at bounding box center [359, 537] width 239 height 45
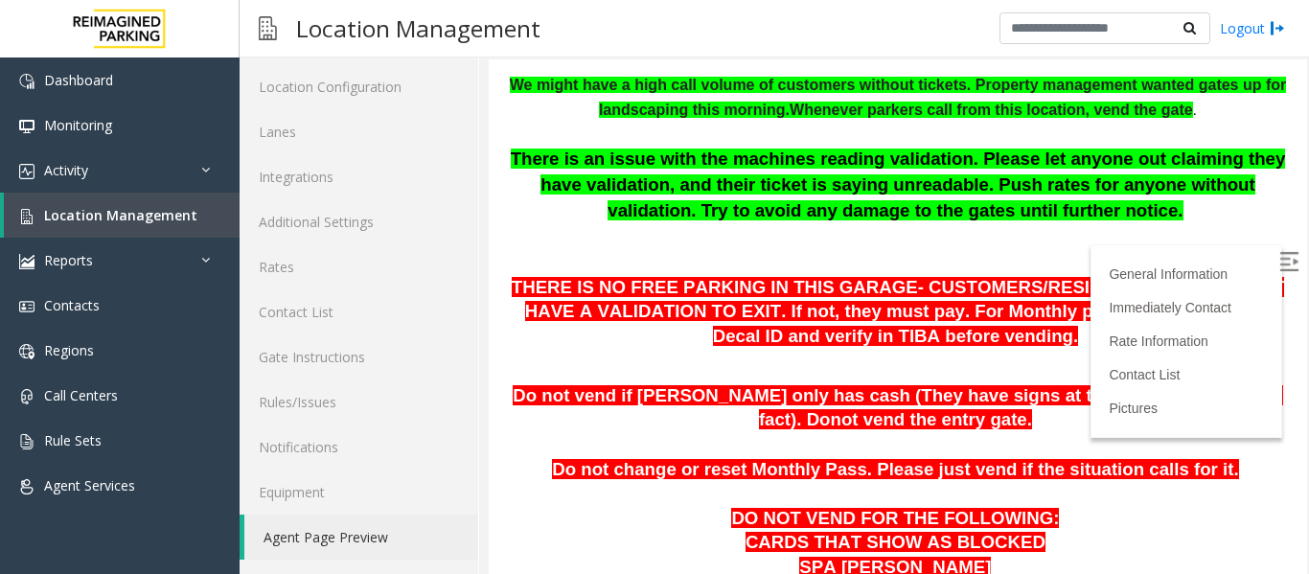
scroll to position [288, 0]
